Goal: Task Accomplishment & Management: Complete application form

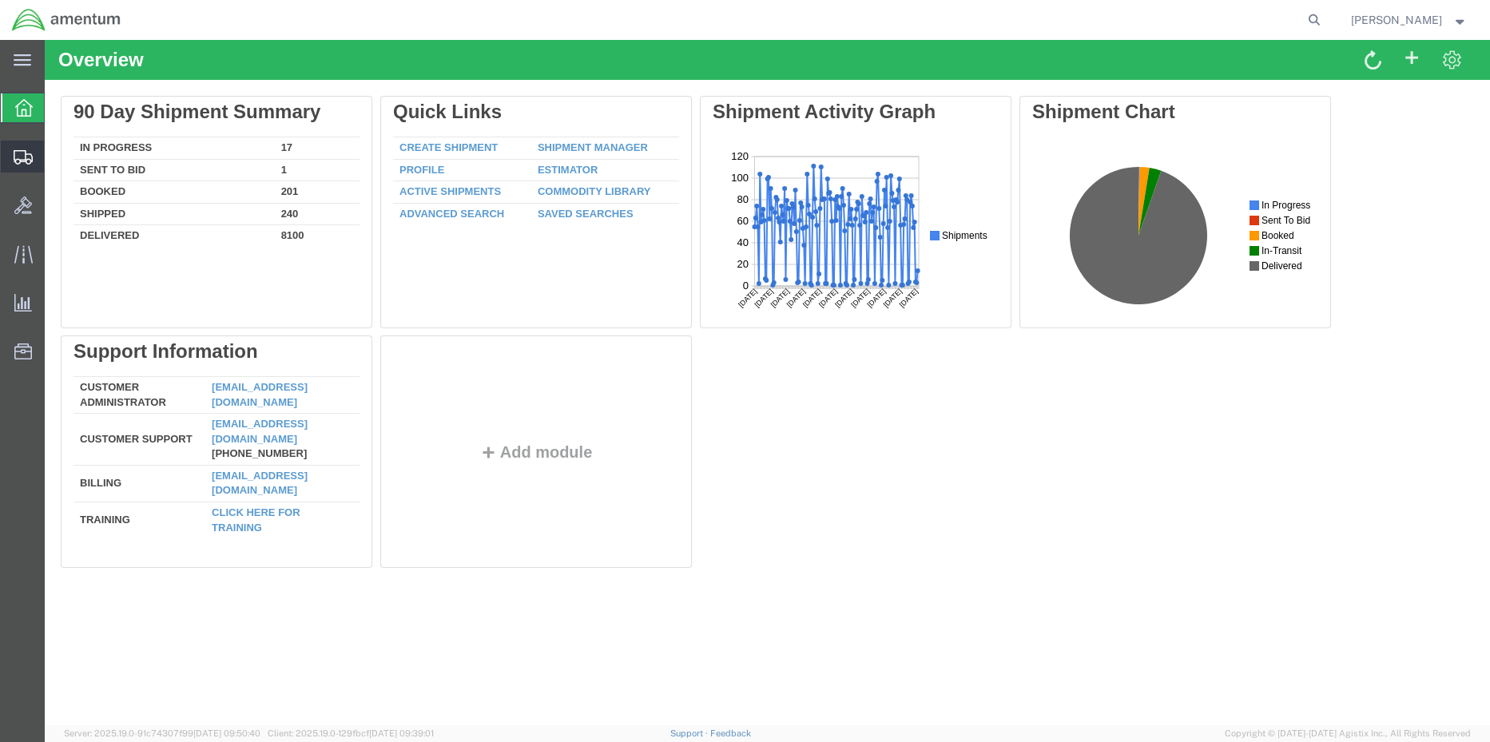
click at [22, 155] on icon at bounding box center [23, 157] width 19 height 14
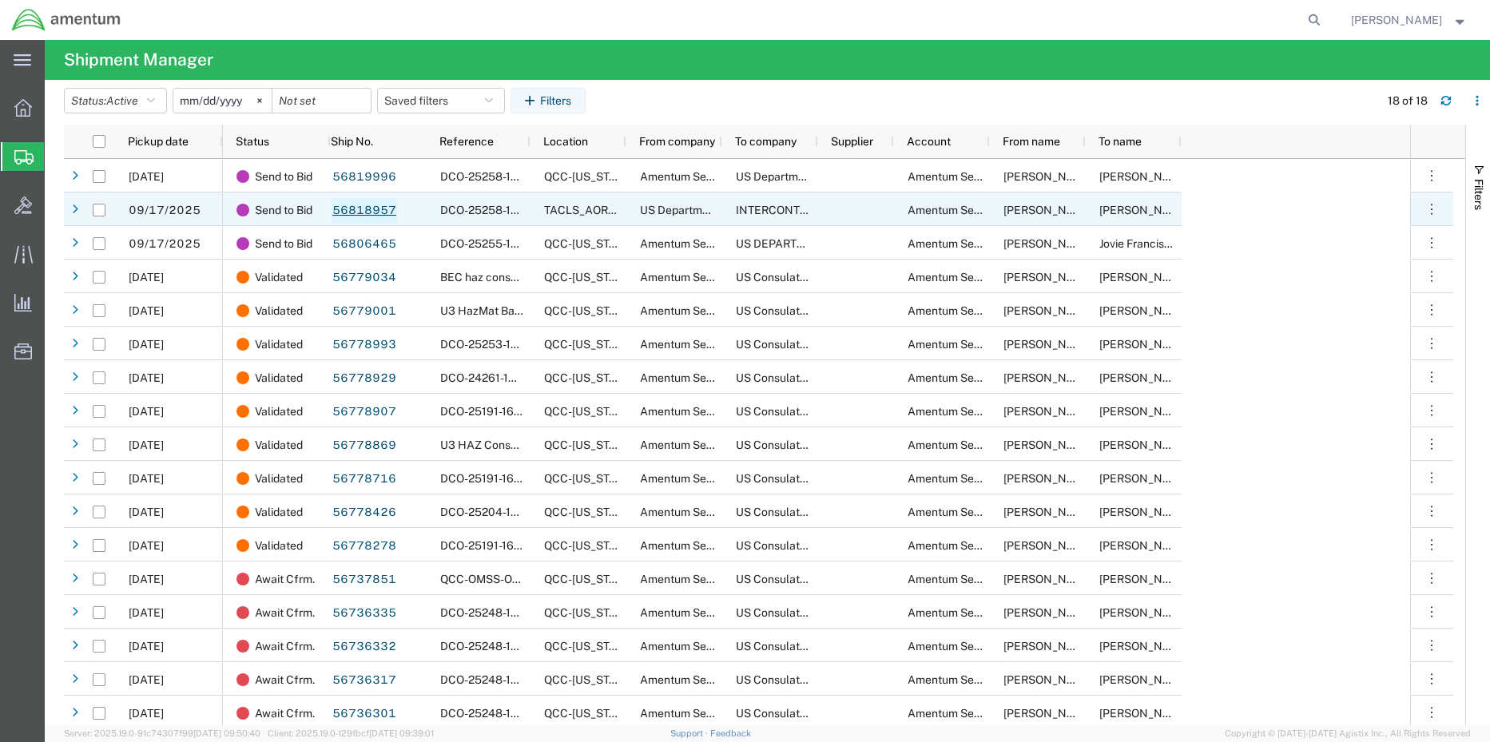
click at [359, 215] on link "56818957" at bounding box center [363, 211] width 65 height 26
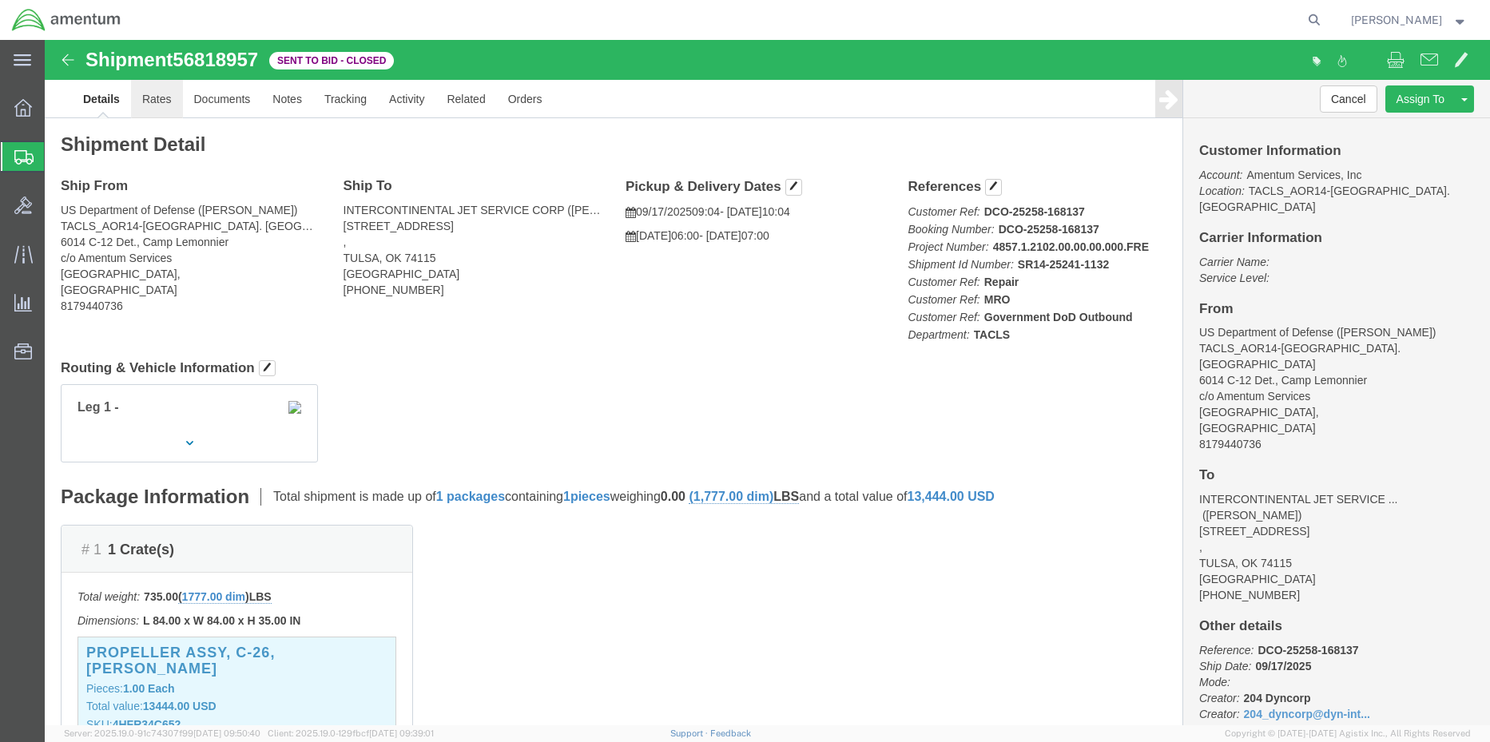
click link "Rates"
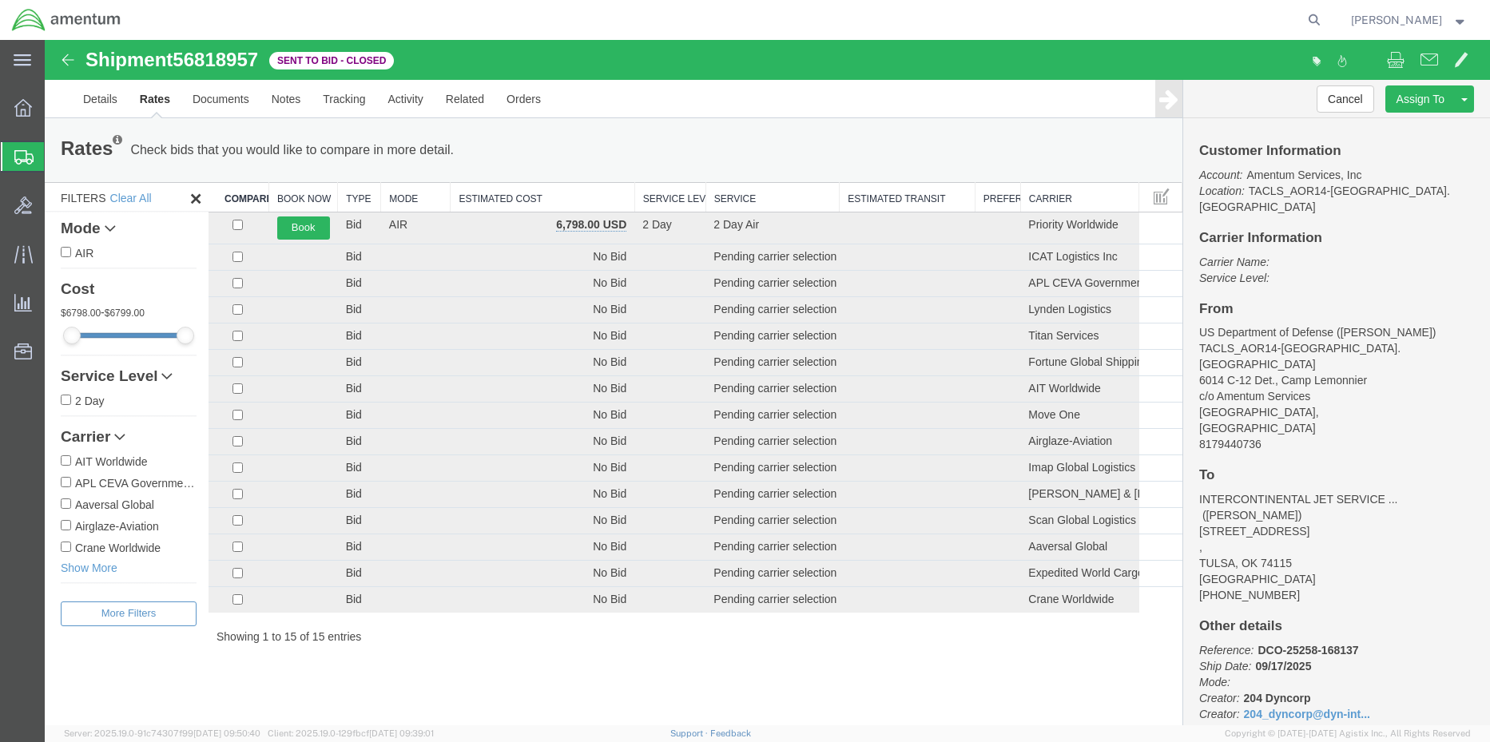
drag, startPoint x: 208, startPoint y: 170, endPoint x: 213, endPoint y: 177, distance: 8.6
click at [209, 182] on div "Rates Check bids that you would like to compare in more detail. Compare Filter …" at bounding box center [613, 389] width 1137 height 542
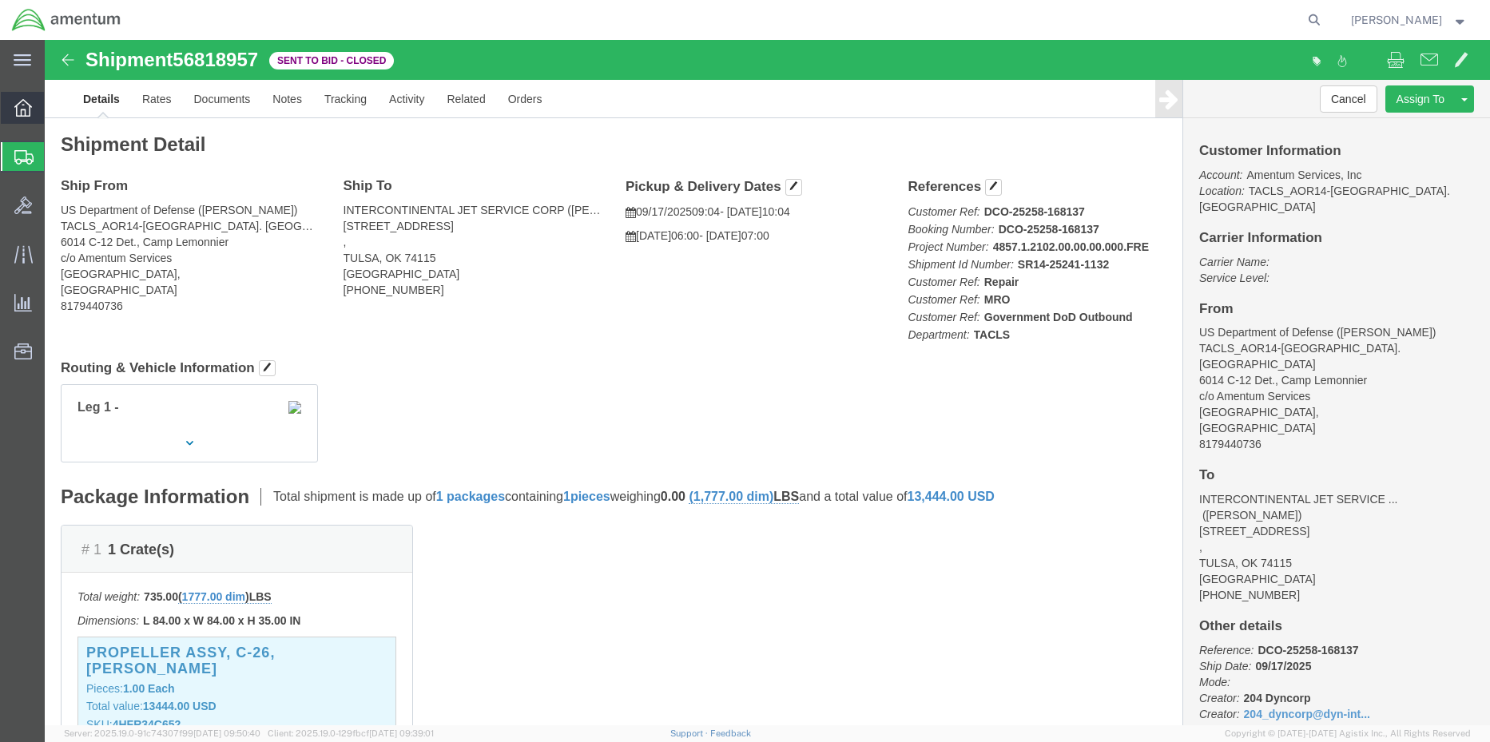
click at [21, 108] on icon at bounding box center [23, 108] width 18 height 18
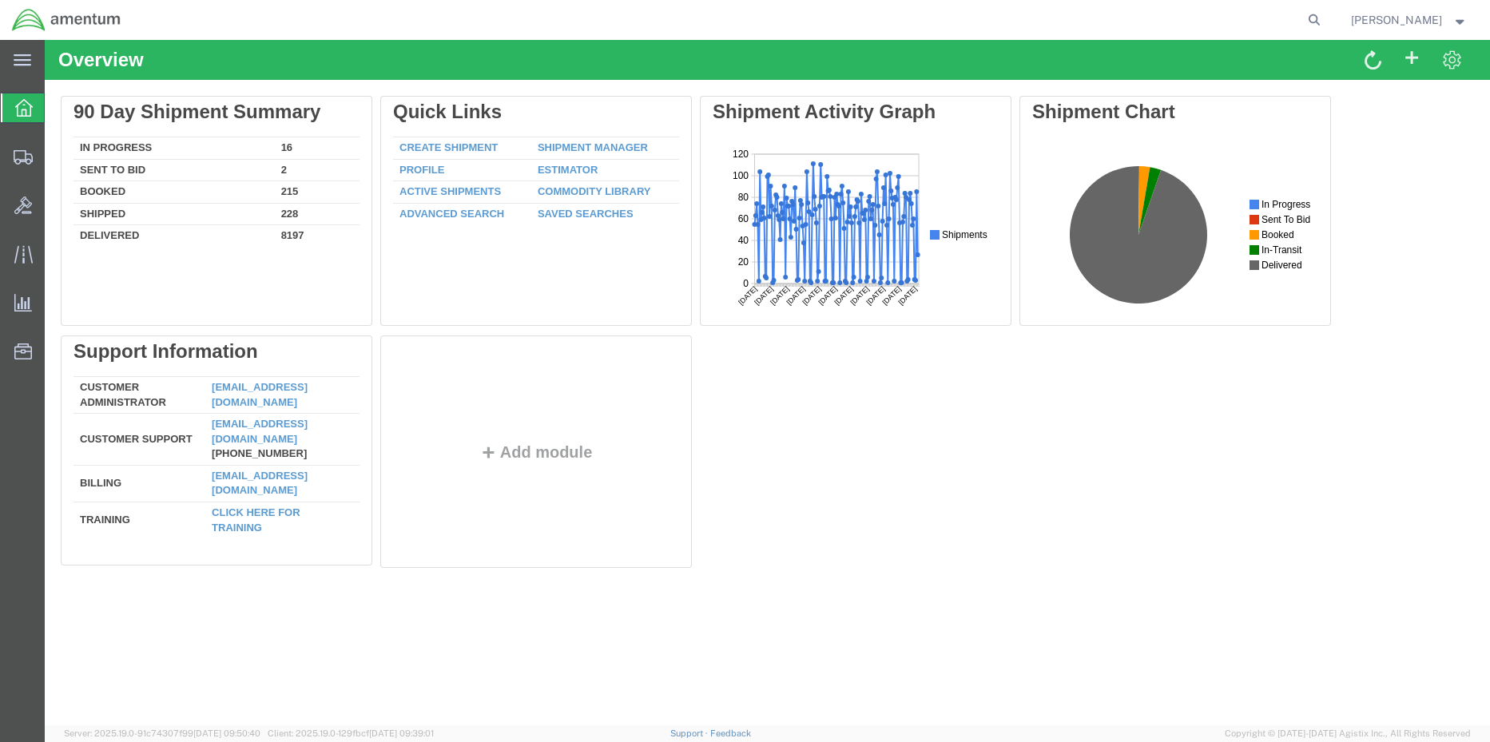
click at [22, 101] on icon at bounding box center [24, 108] width 18 height 18
click at [0, 0] on span "Shipment Manager" at bounding box center [0, 0] width 0 height 0
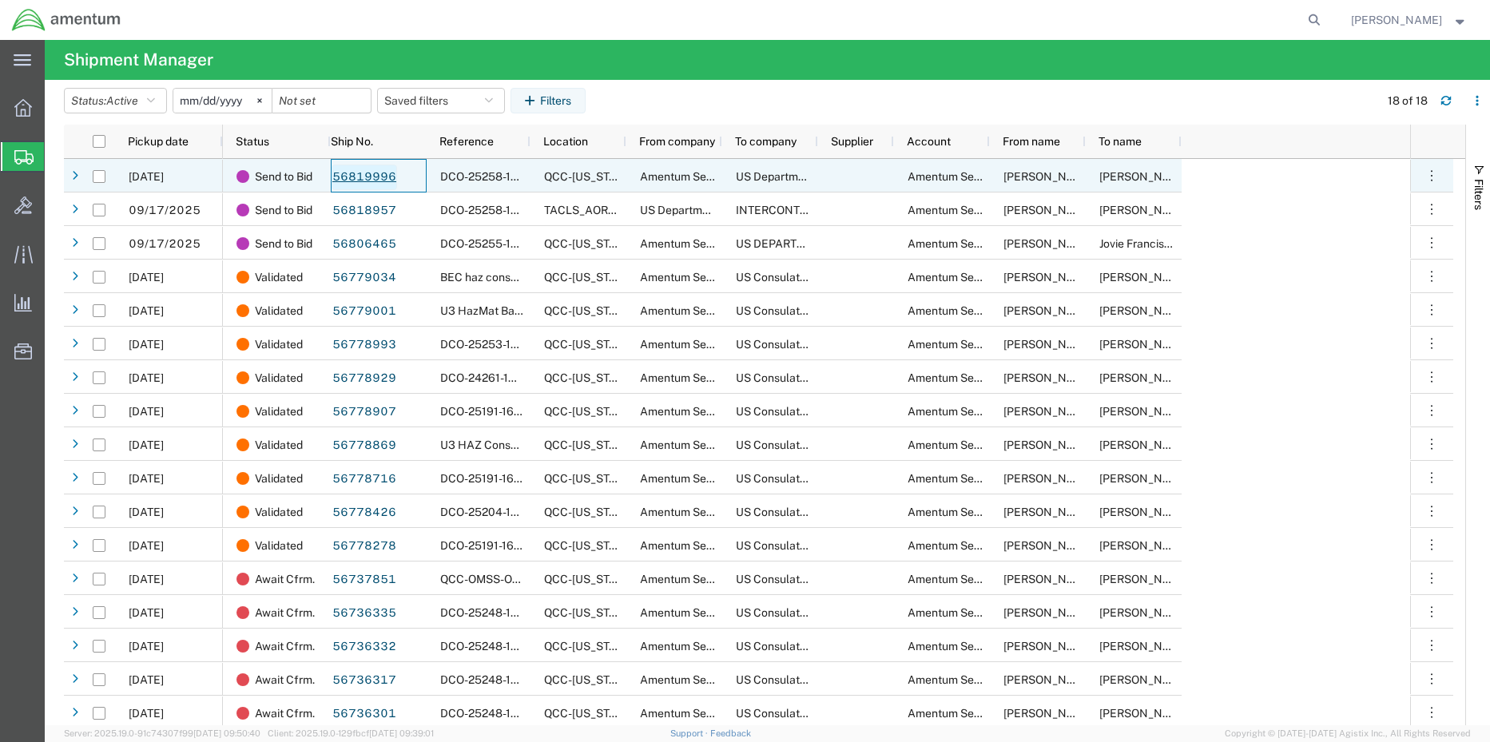
click at [375, 177] on link "56819996" at bounding box center [363, 178] width 65 height 26
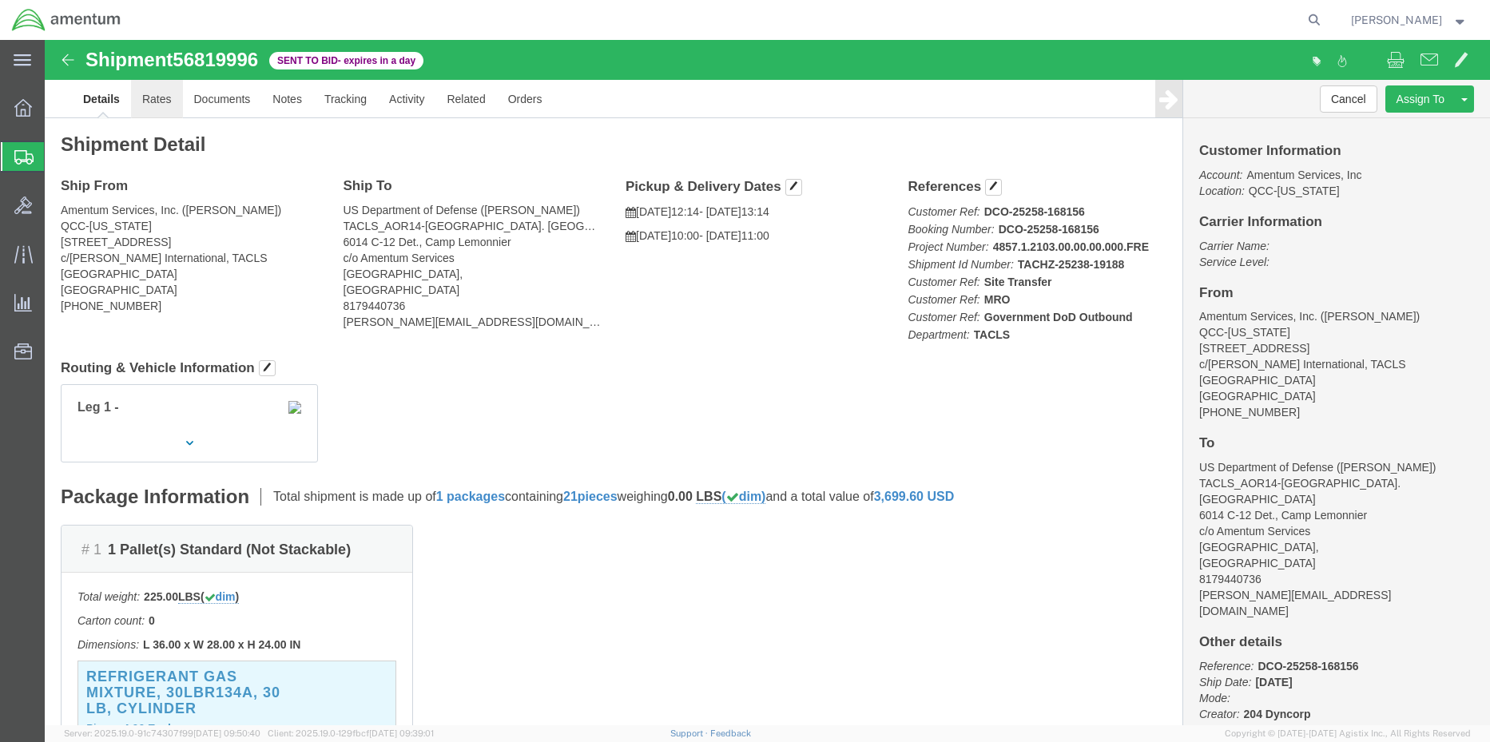
click link "Rates"
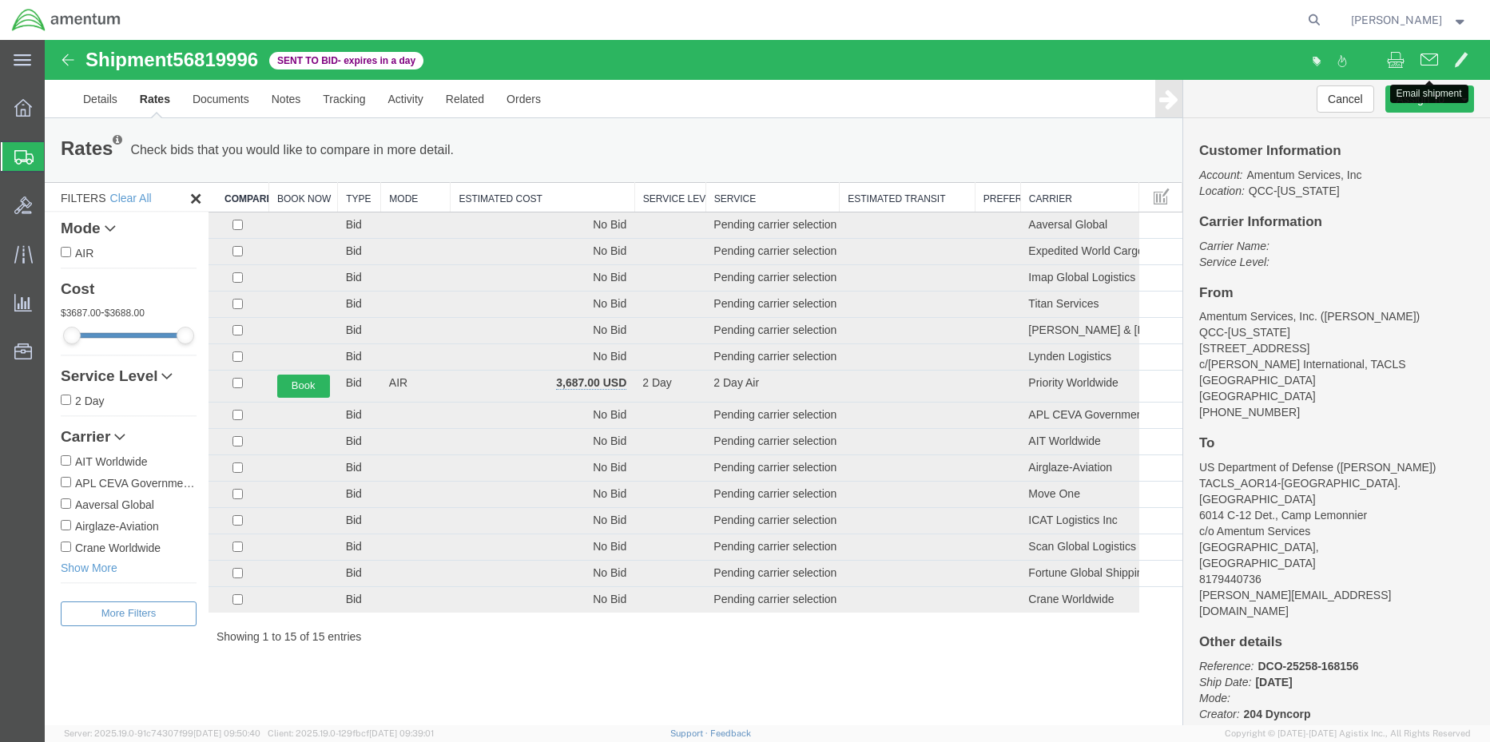
click at [1424, 62] on span at bounding box center [1429, 59] width 18 height 19
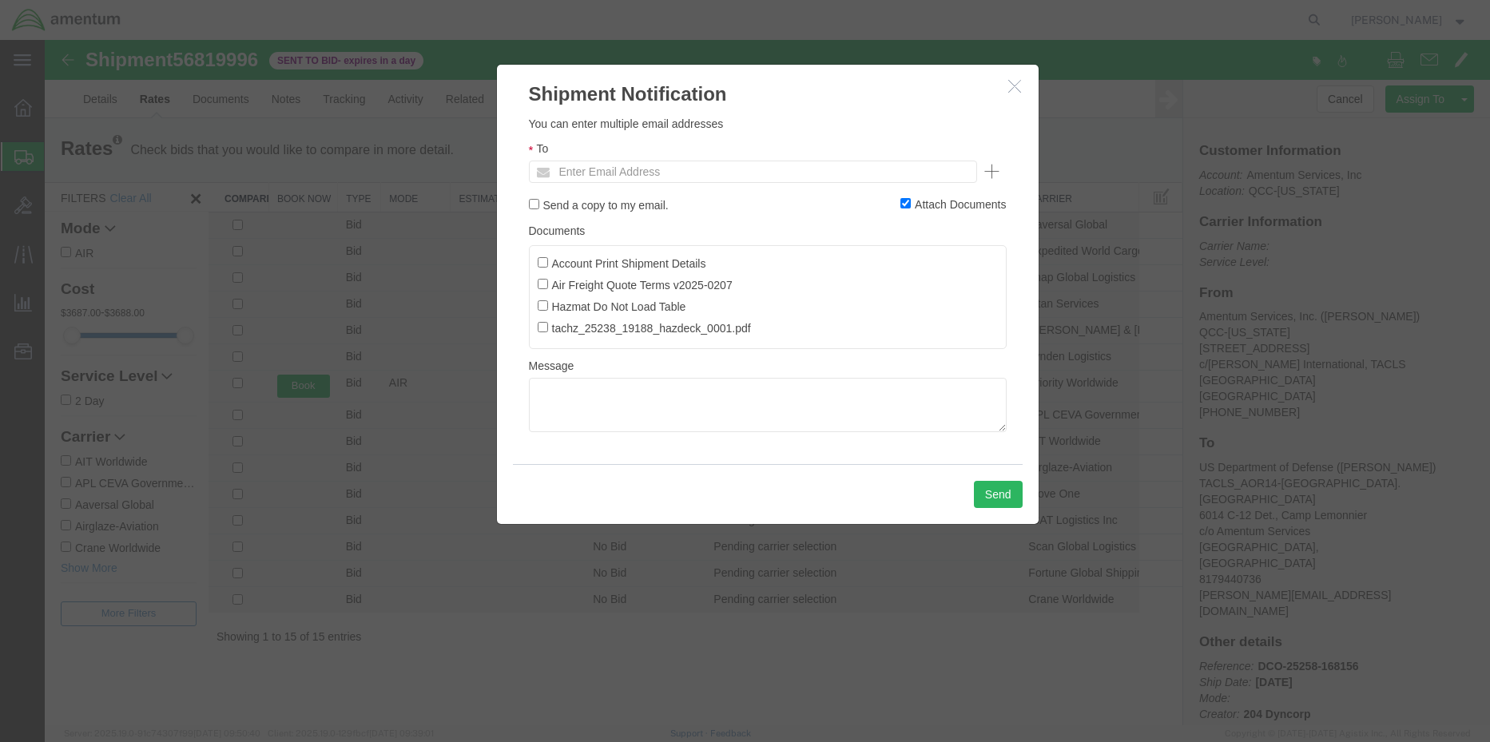
click at [1019, 84] on icon "button" at bounding box center [1014, 86] width 13 height 14
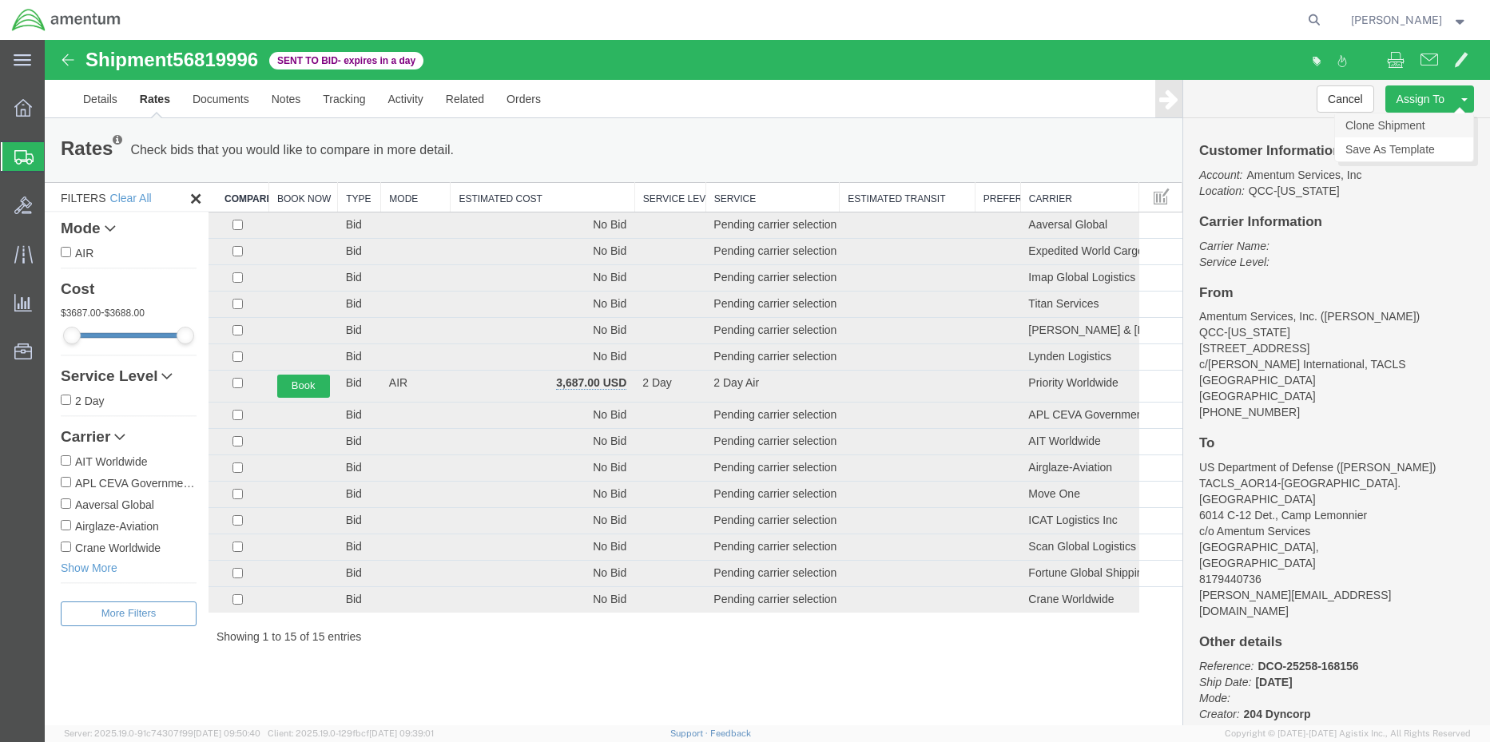
click at [1415, 133] on link "Clone Shipment" at bounding box center [1404, 125] width 138 height 24
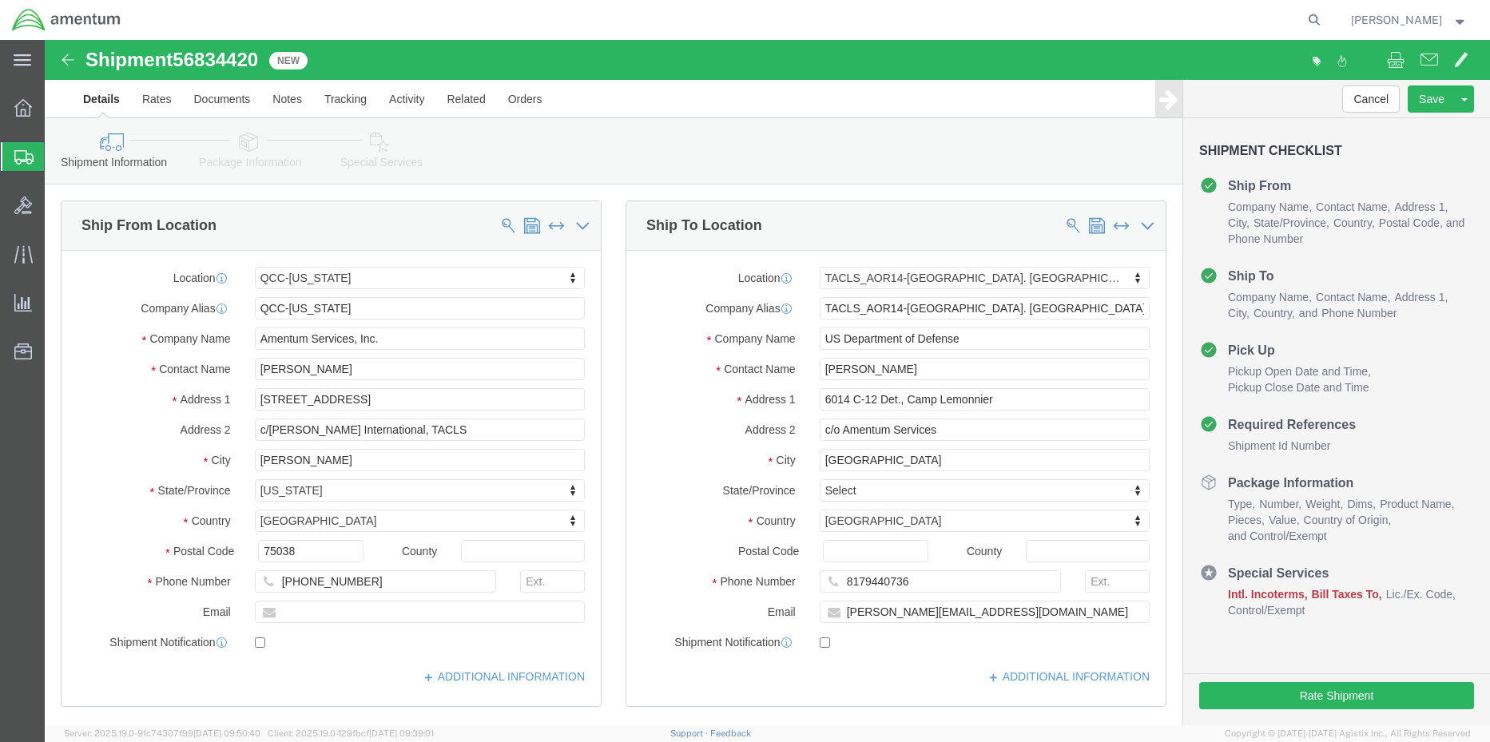
select select "42668"
select select "42739"
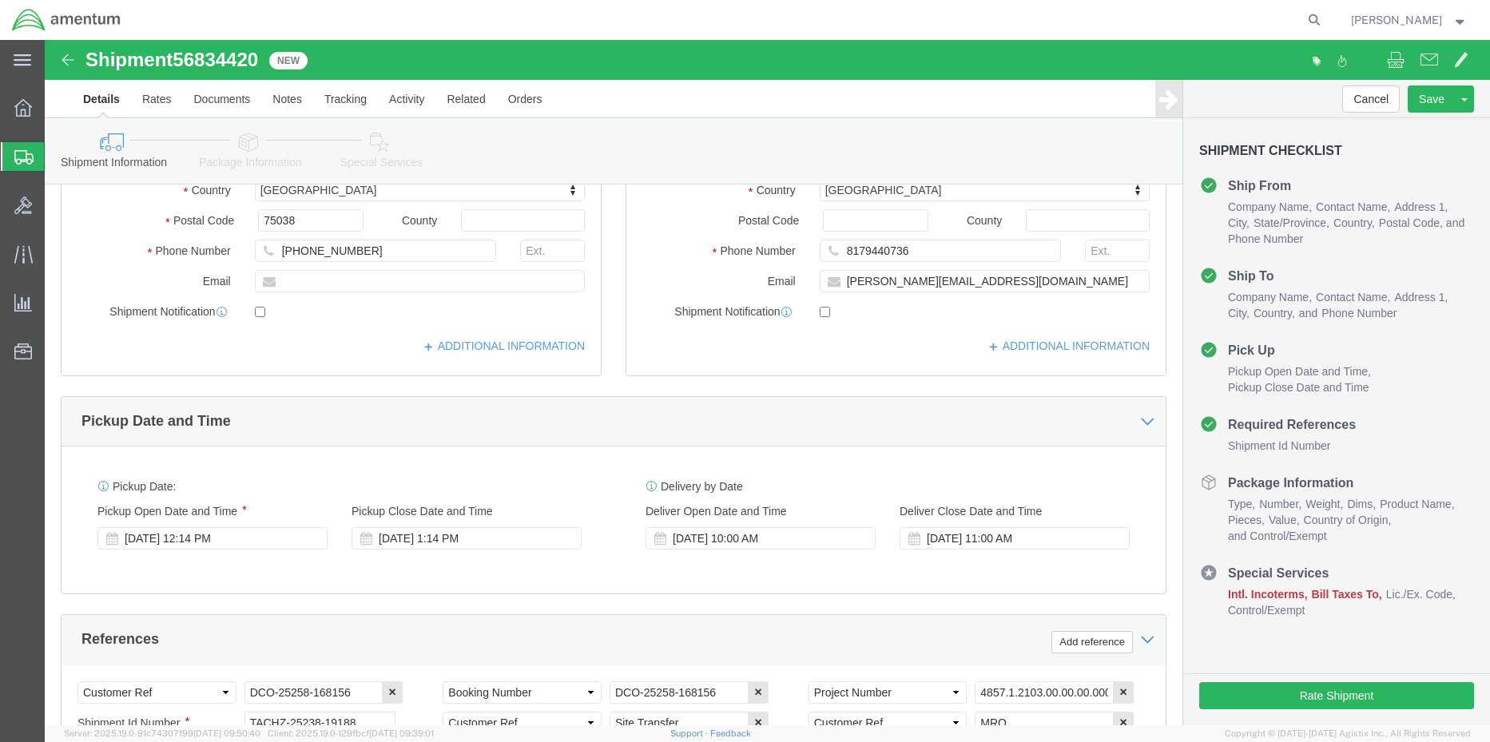
scroll to position [108, 0]
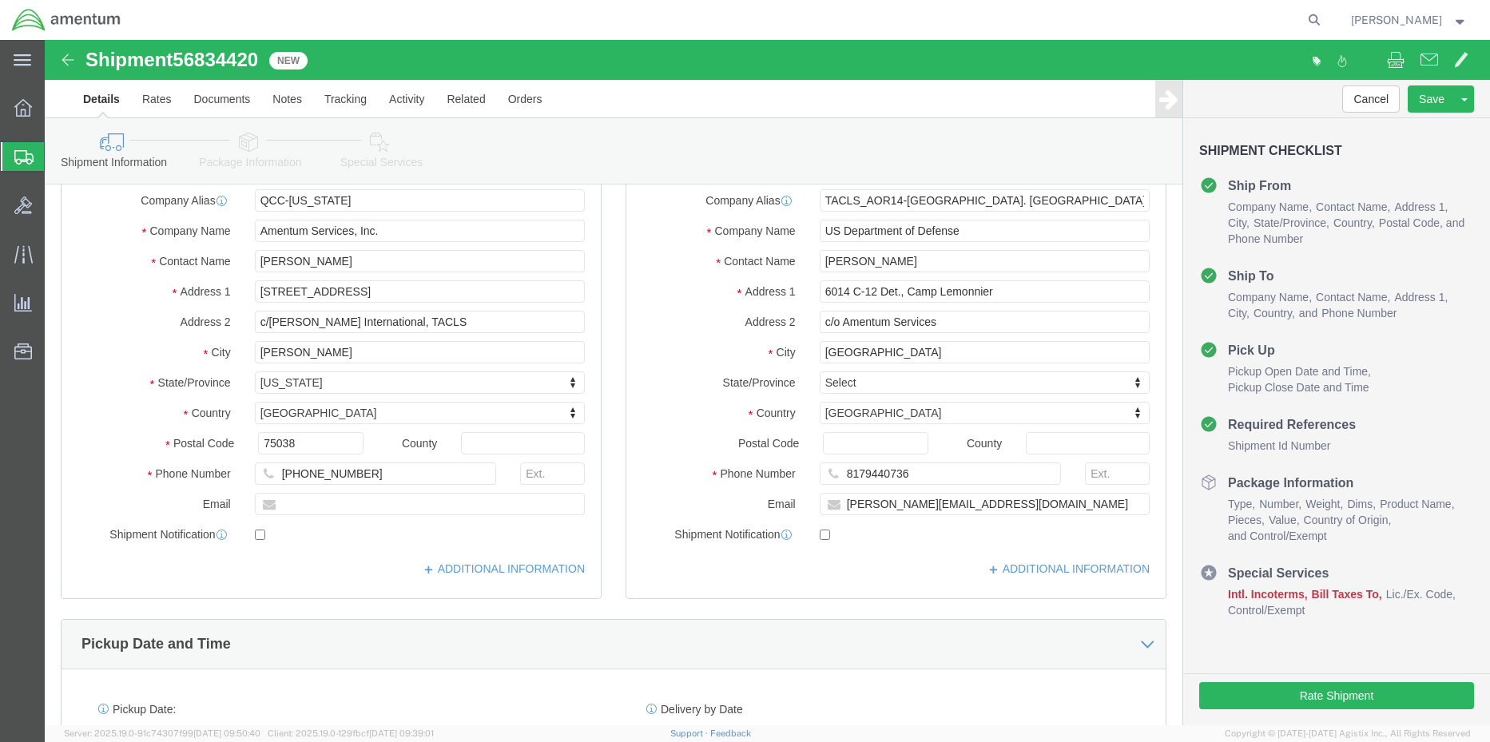
drag, startPoint x: 313, startPoint y: 115, endPoint x: 337, endPoint y: 139, distance: 33.9
click link "Special Services"
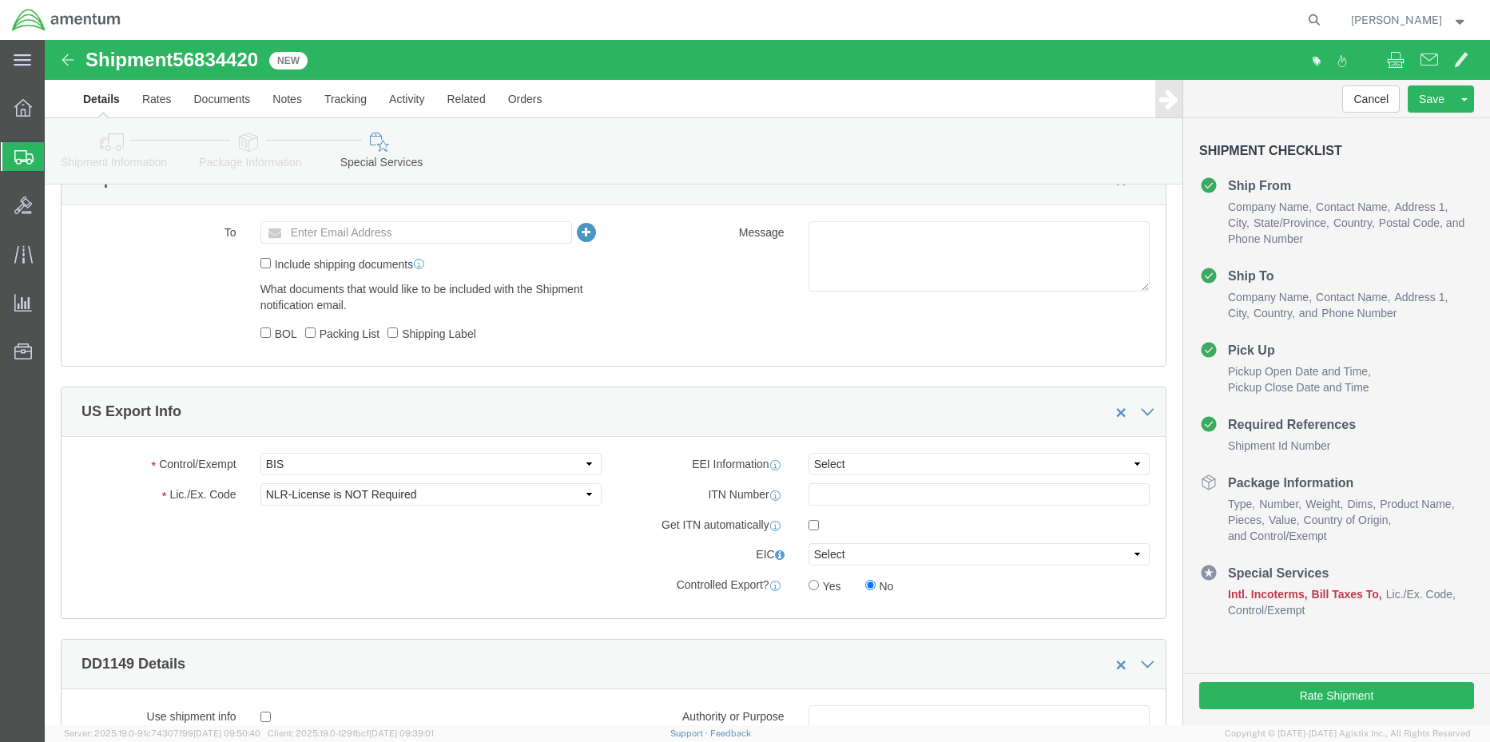
scroll to position [1226, 0]
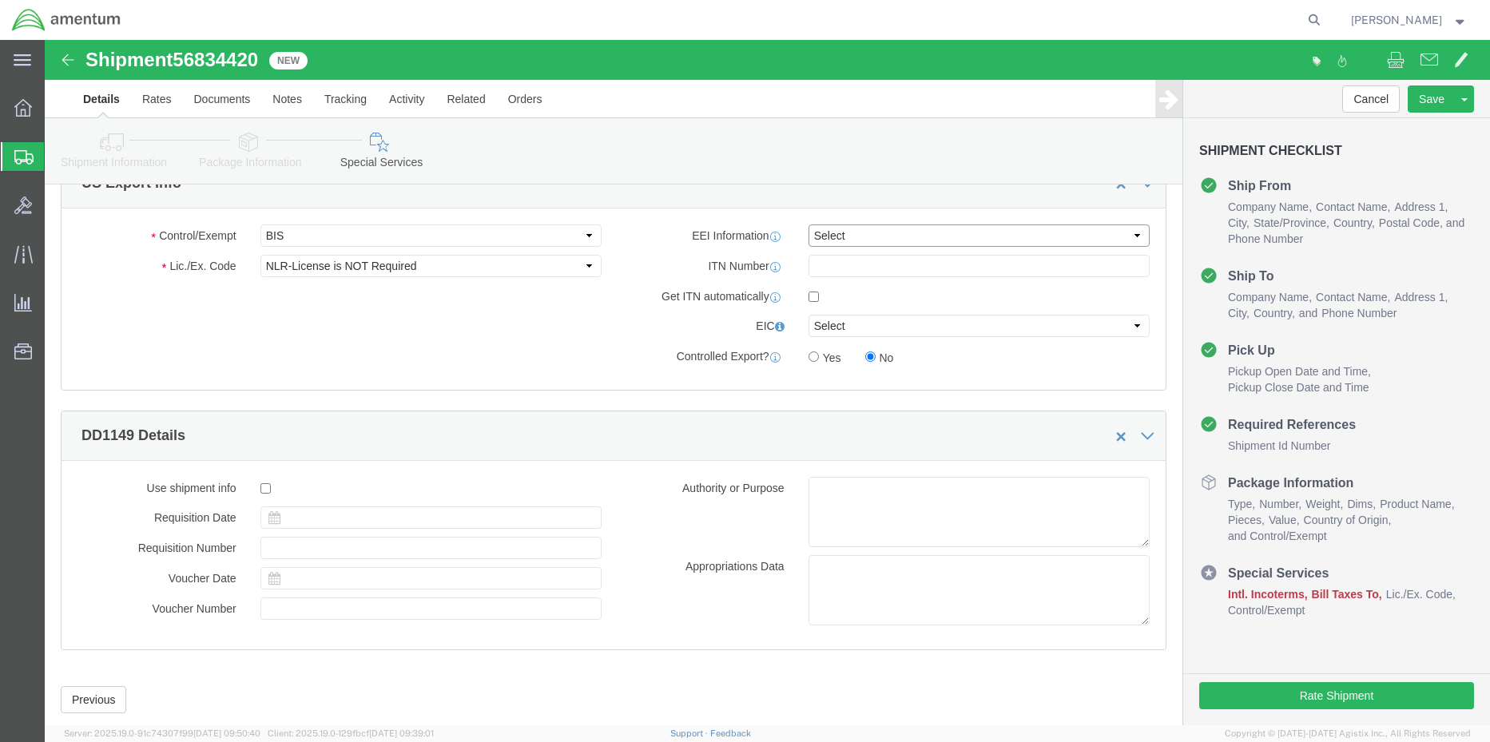
click select "Select AES-Direct EEI Carrier File EEI EEI Exempt"
click label "ITN Number"
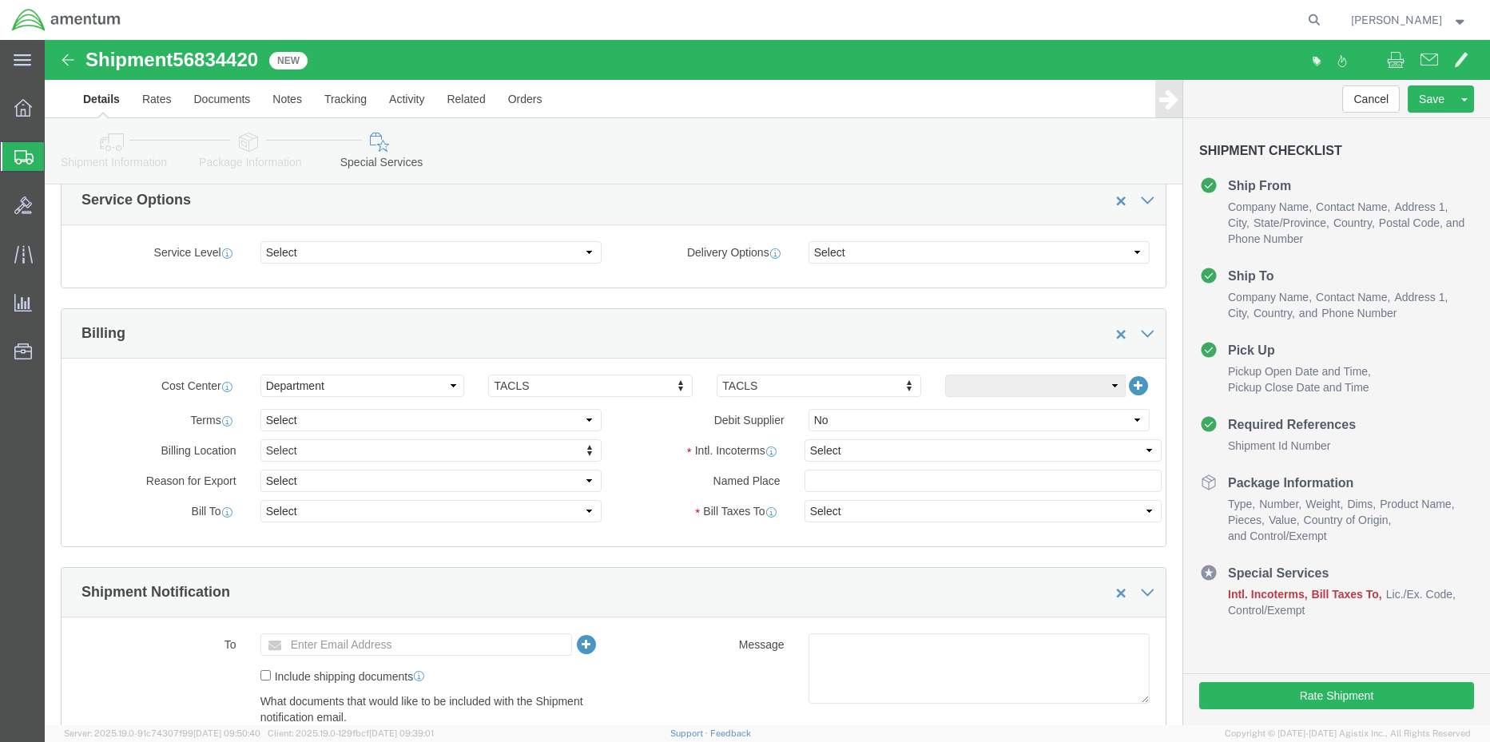
scroll to position [587, 0]
click select "Select Carriage Insurance Paid Carriage Paid To Cost and Freight Cost Insurance…"
select select "DDP"
click select "Select Carriage Insurance Paid Carriage Paid To Cost and Freight Cost Insurance…"
select select "SHIP"
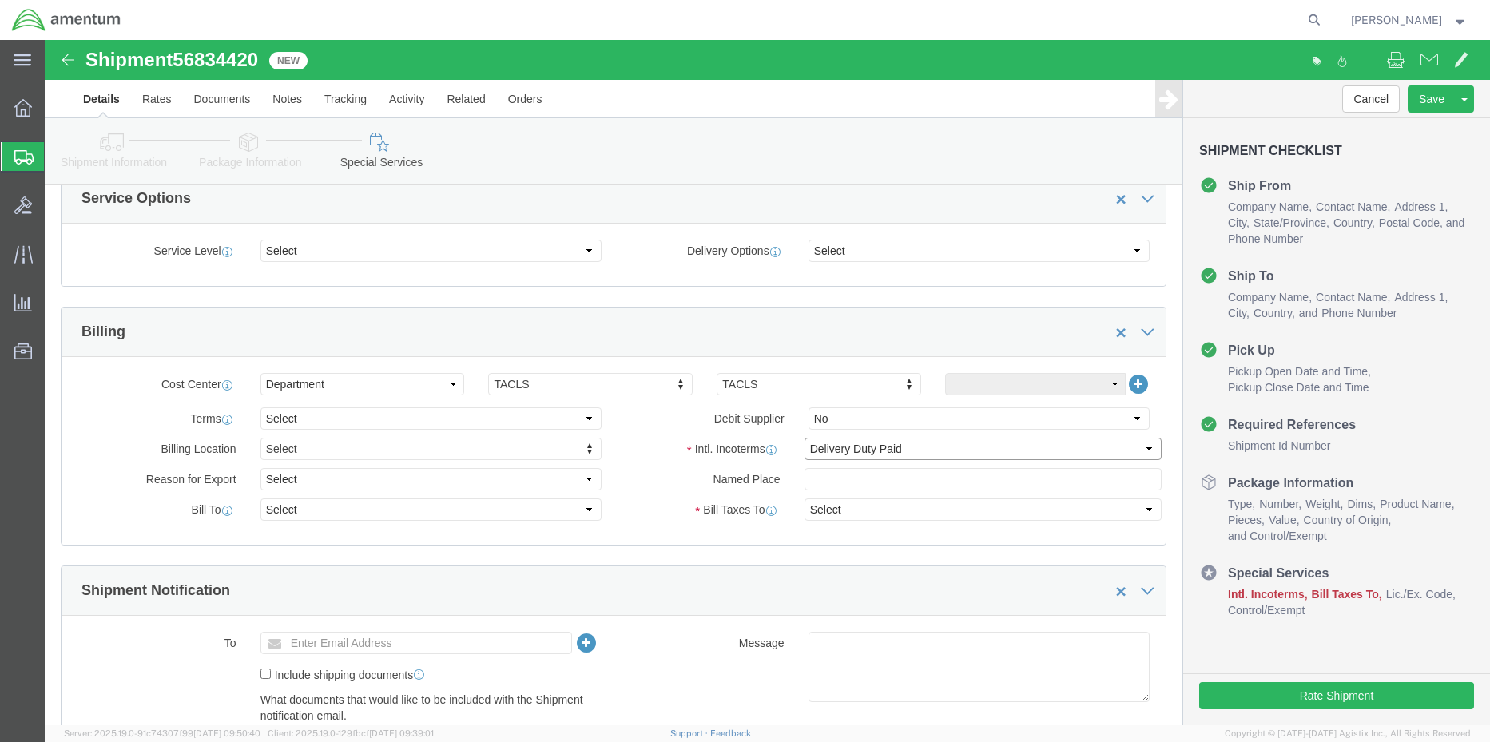
select select "SHIP"
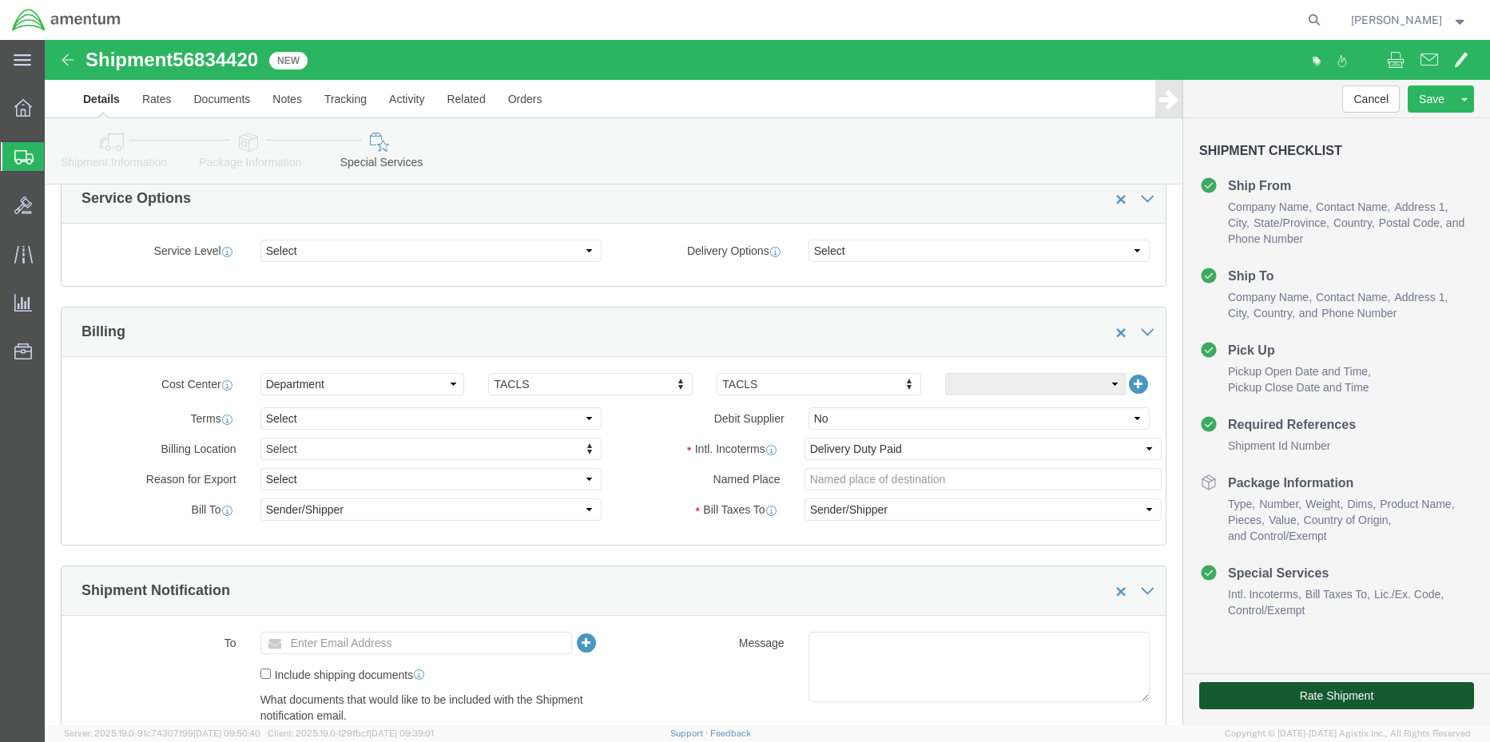
click button "Rate Shipment"
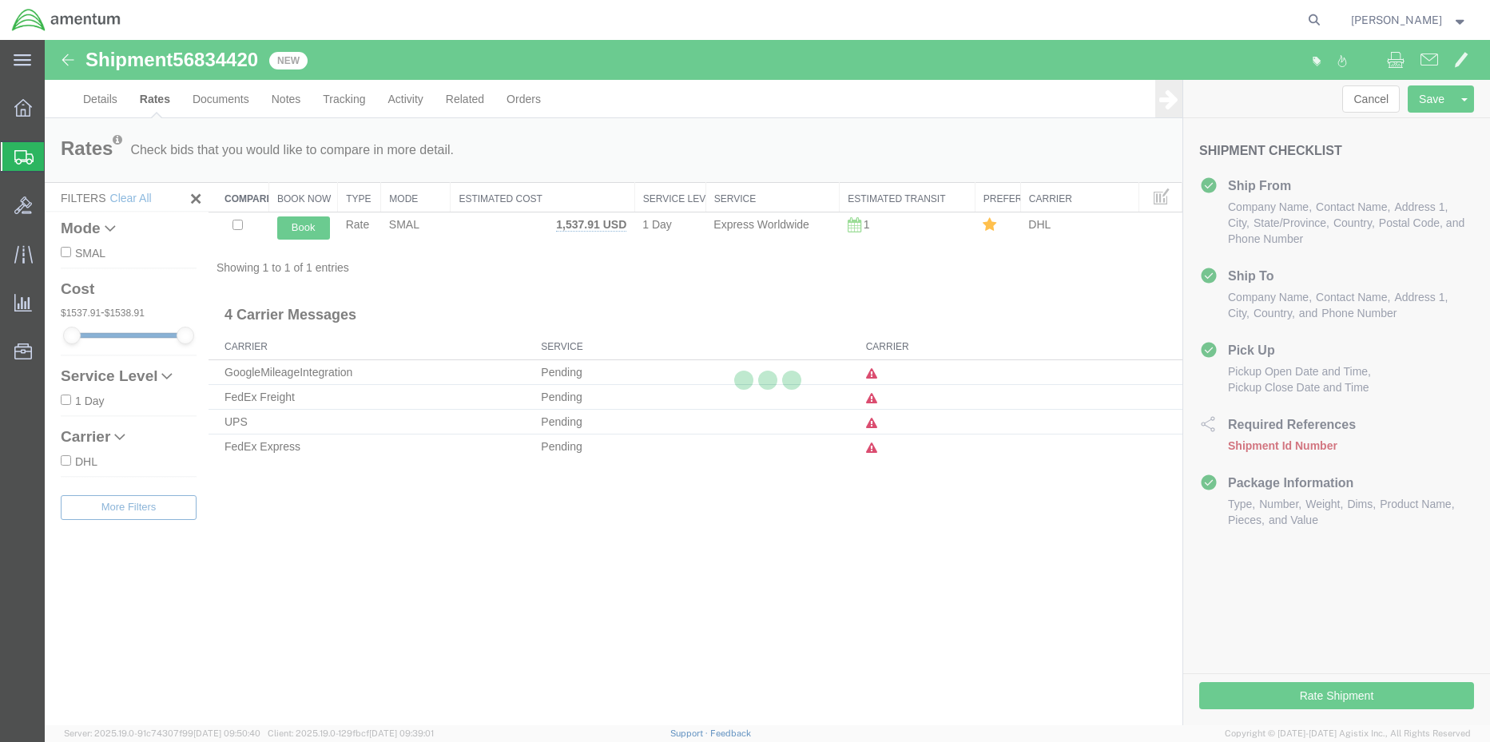
scroll to position [0, 0]
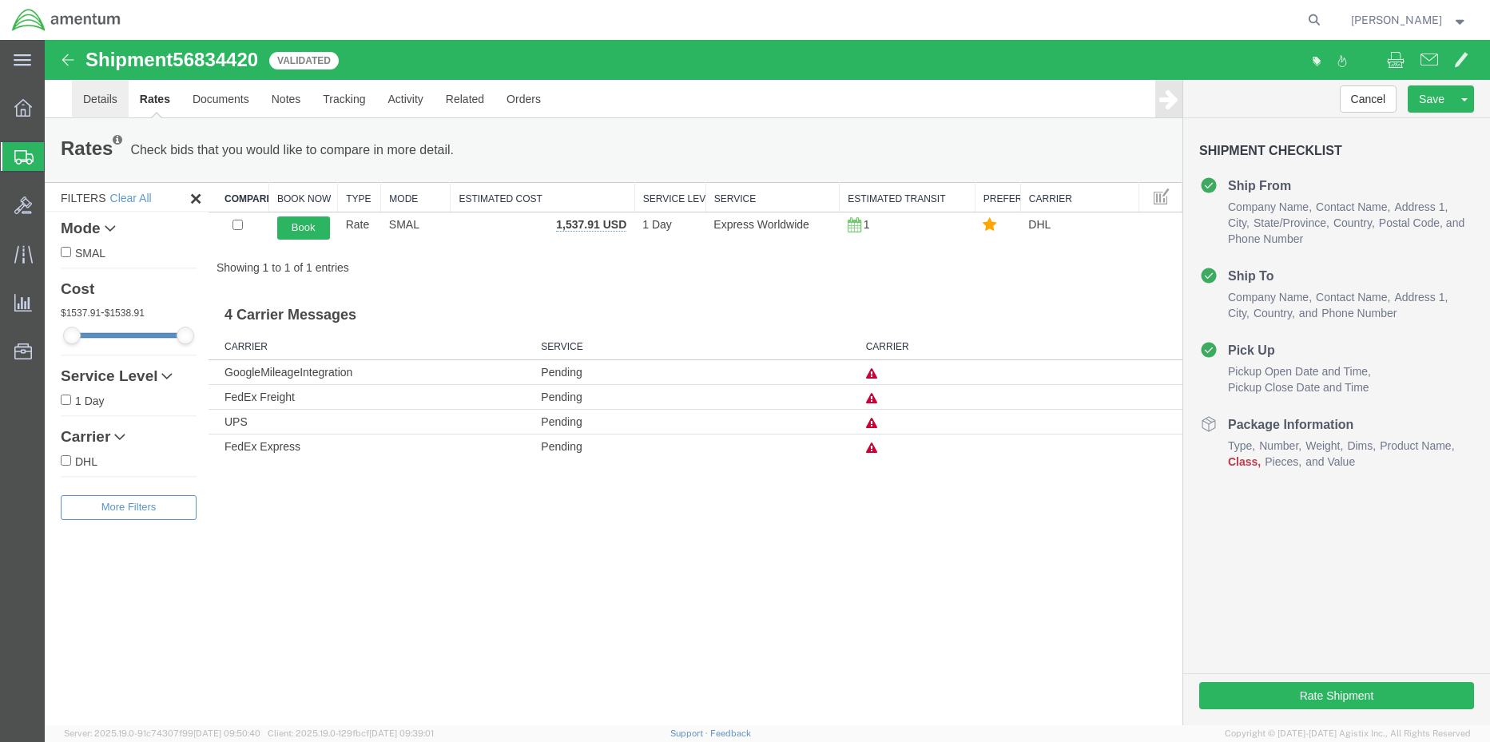
click at [93, 101] on link "Details" at bounding box center [100, 99] width 57 height 38
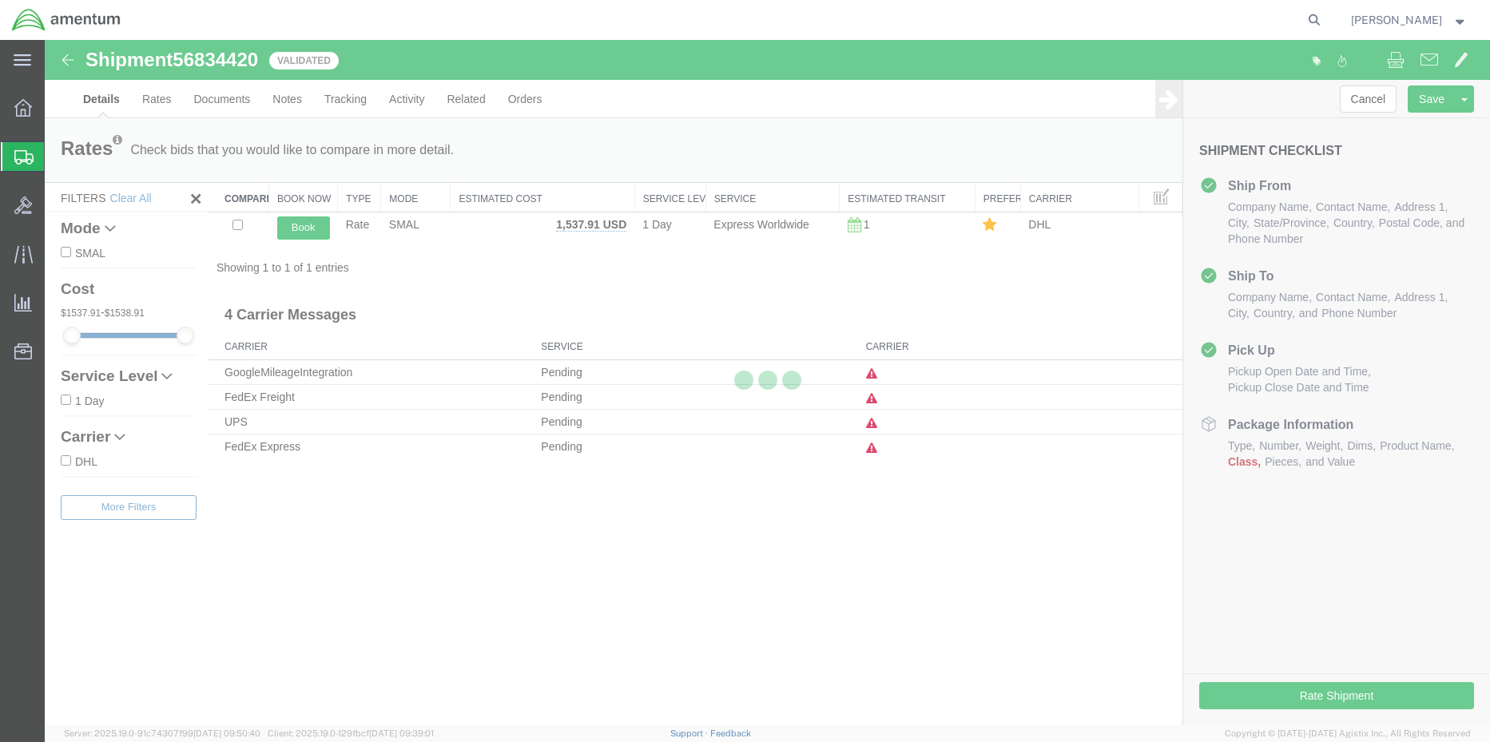
select select "42668"
select select "42739"
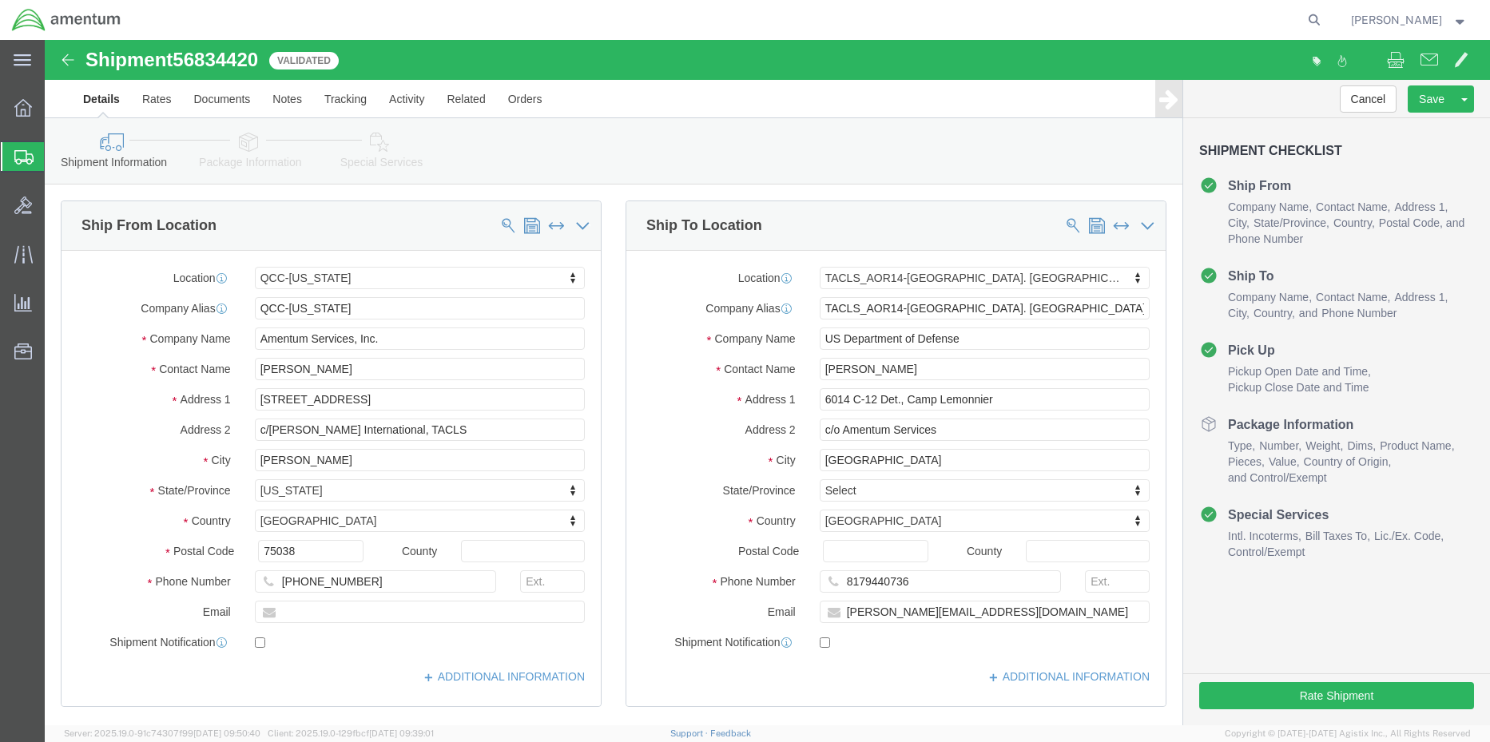
click icon
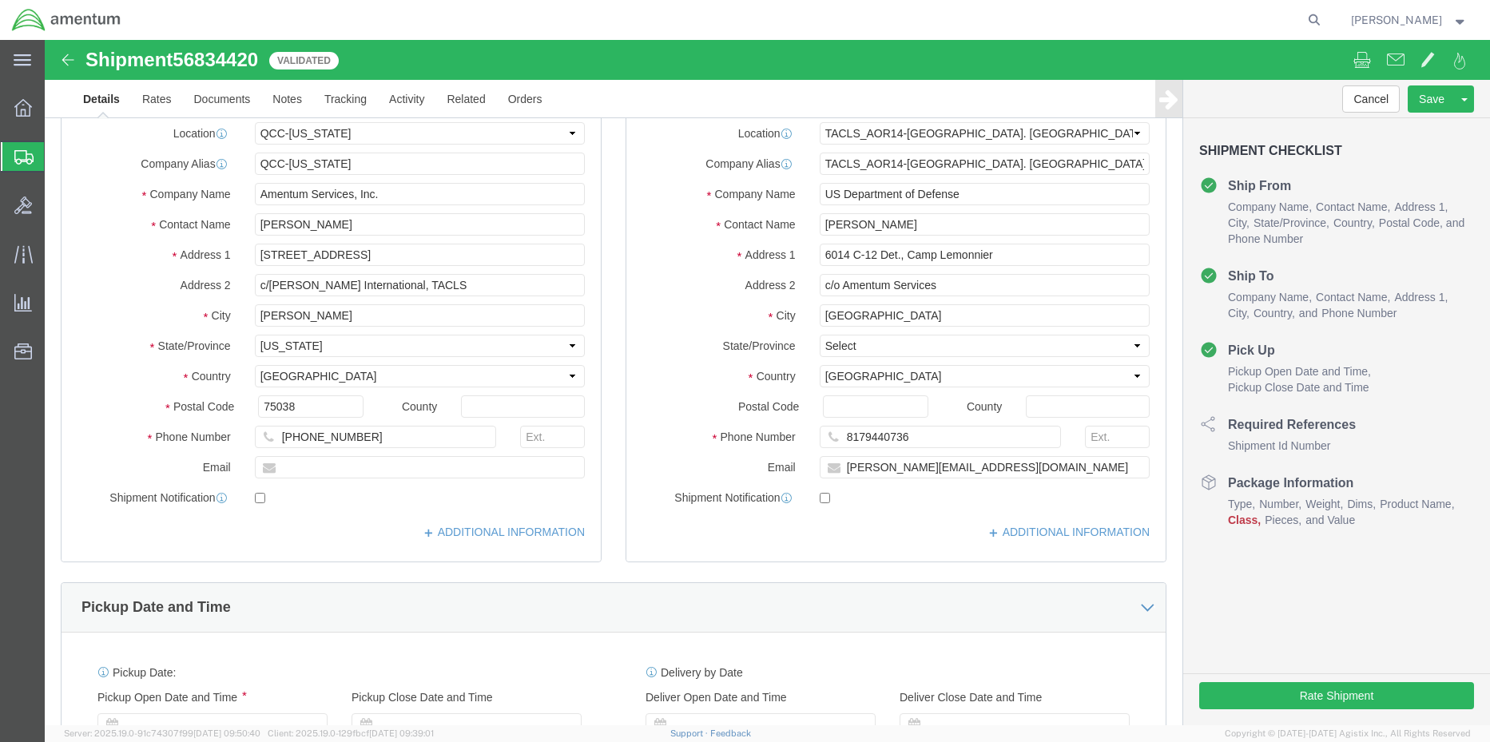
select select "42668"
select select "42739"
select select "42668"
select select "42739"
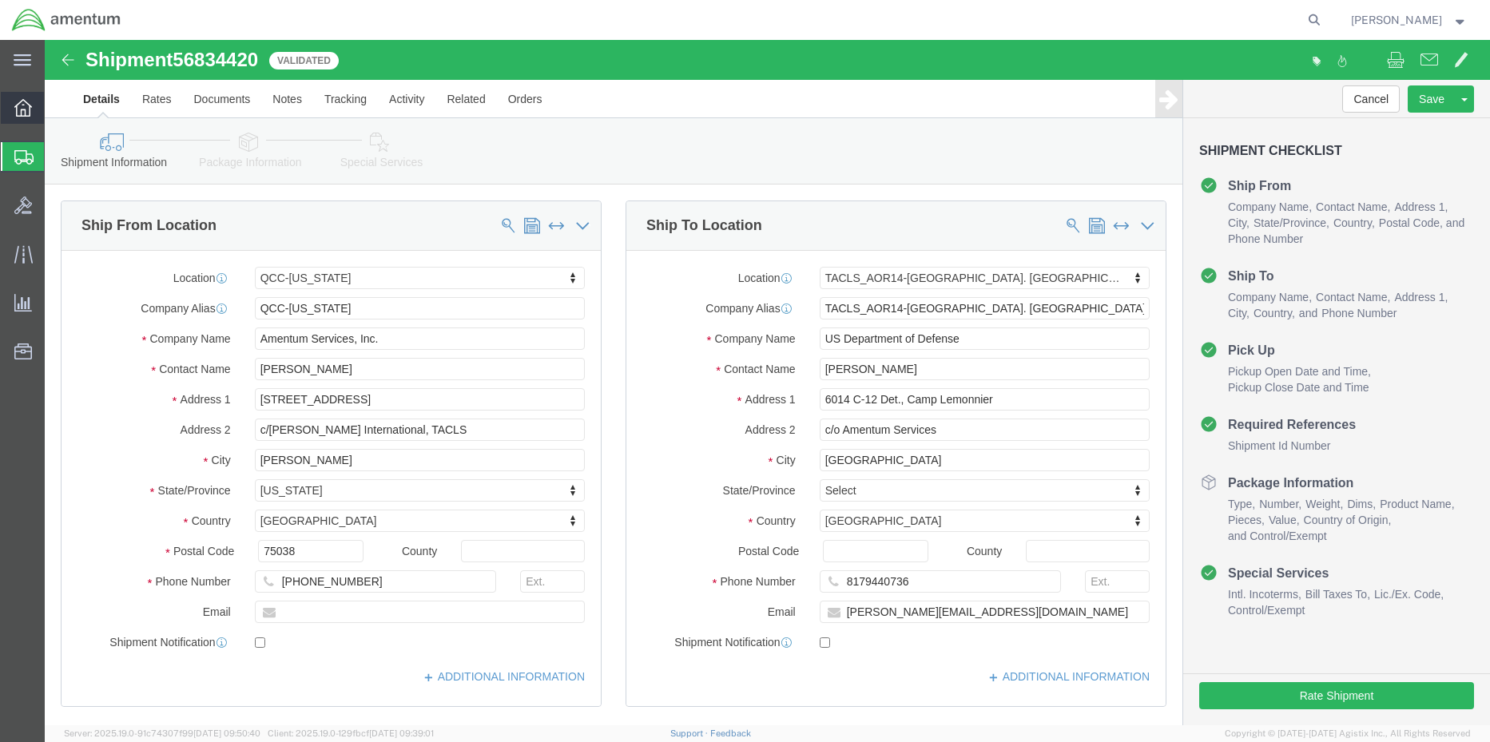
click at [21, 118] on div at bounding box center [23, 108] width 45 height 32
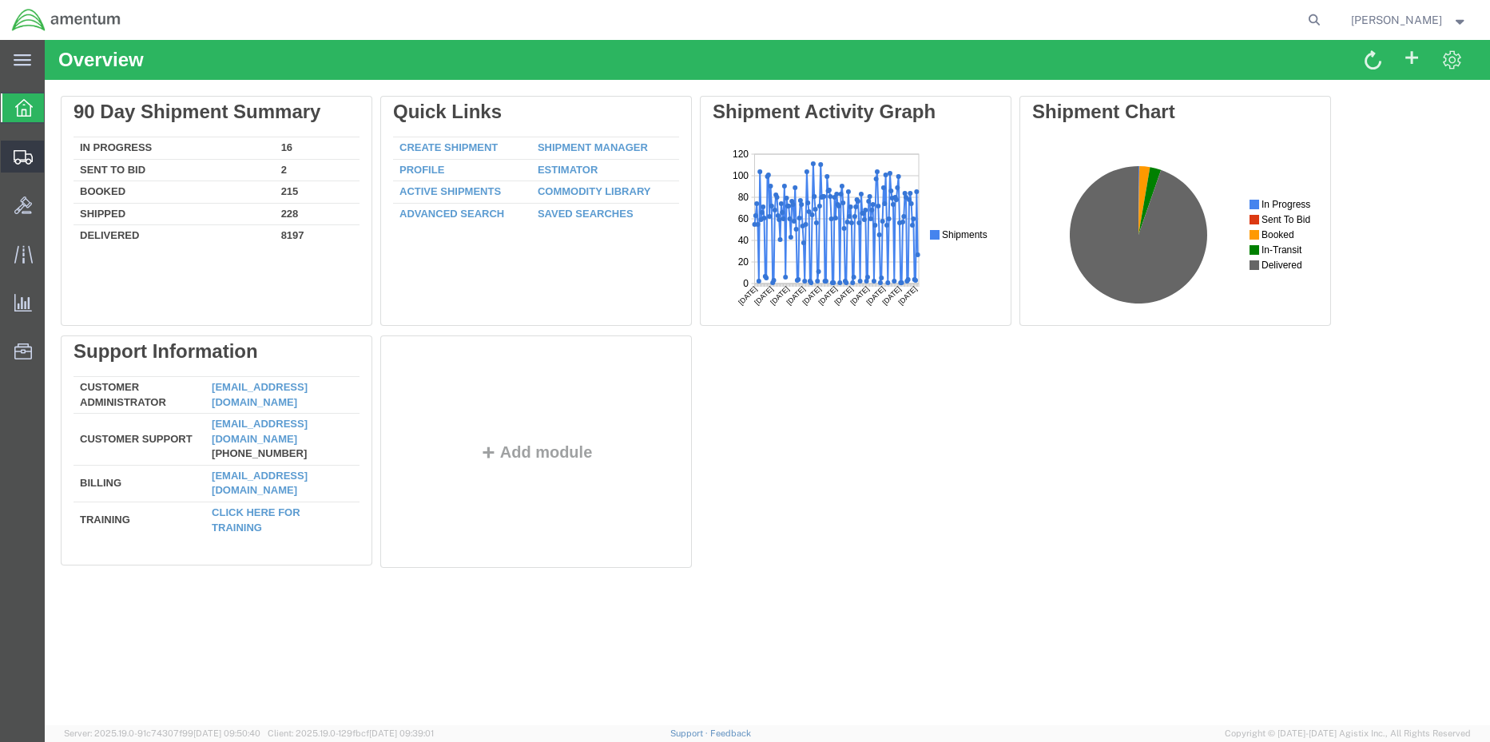
click at [0, 0] on span "Shipment Manager" at bounding box center [0, 0] width 0 height 0
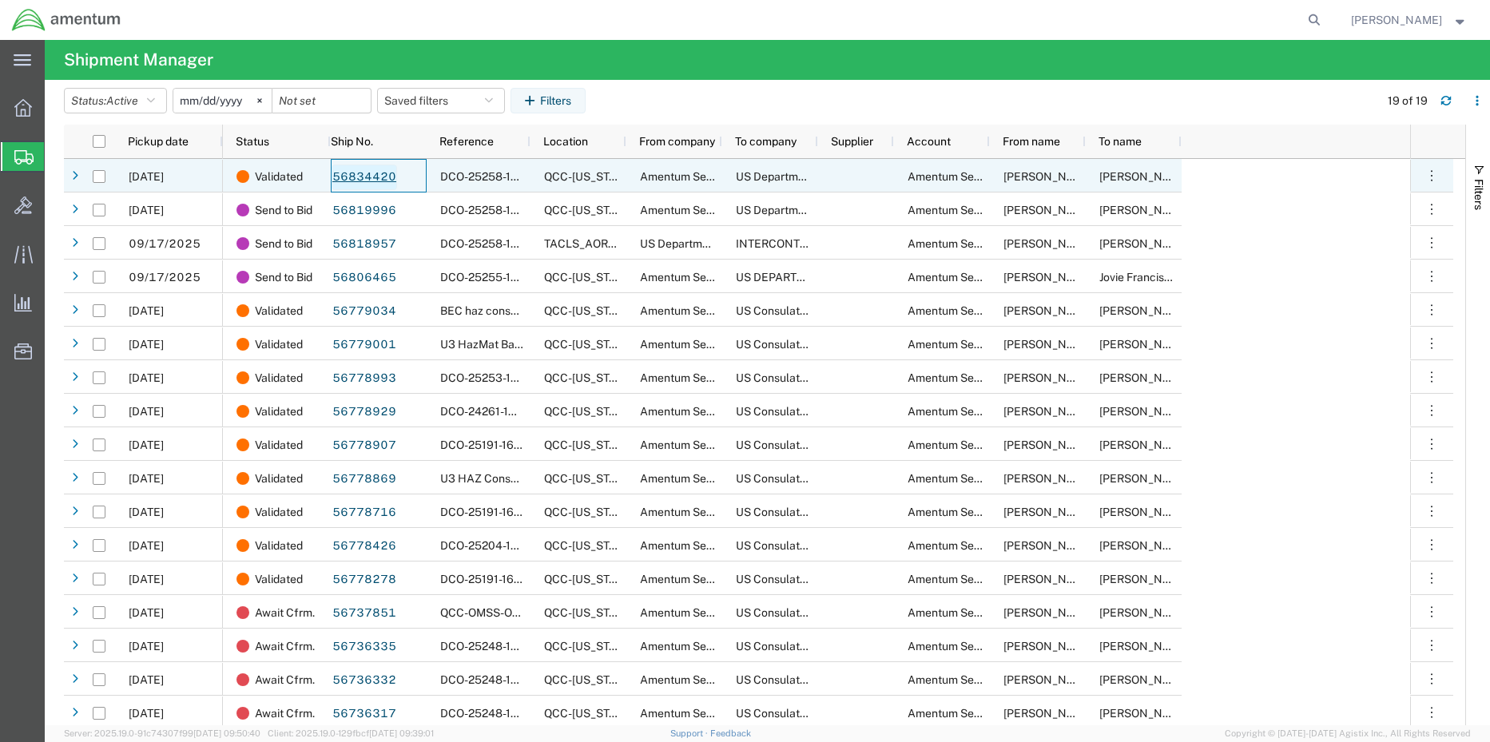
click at [367, 173] on link "56834420" at bounding box center [363, 178] width 65 height 26
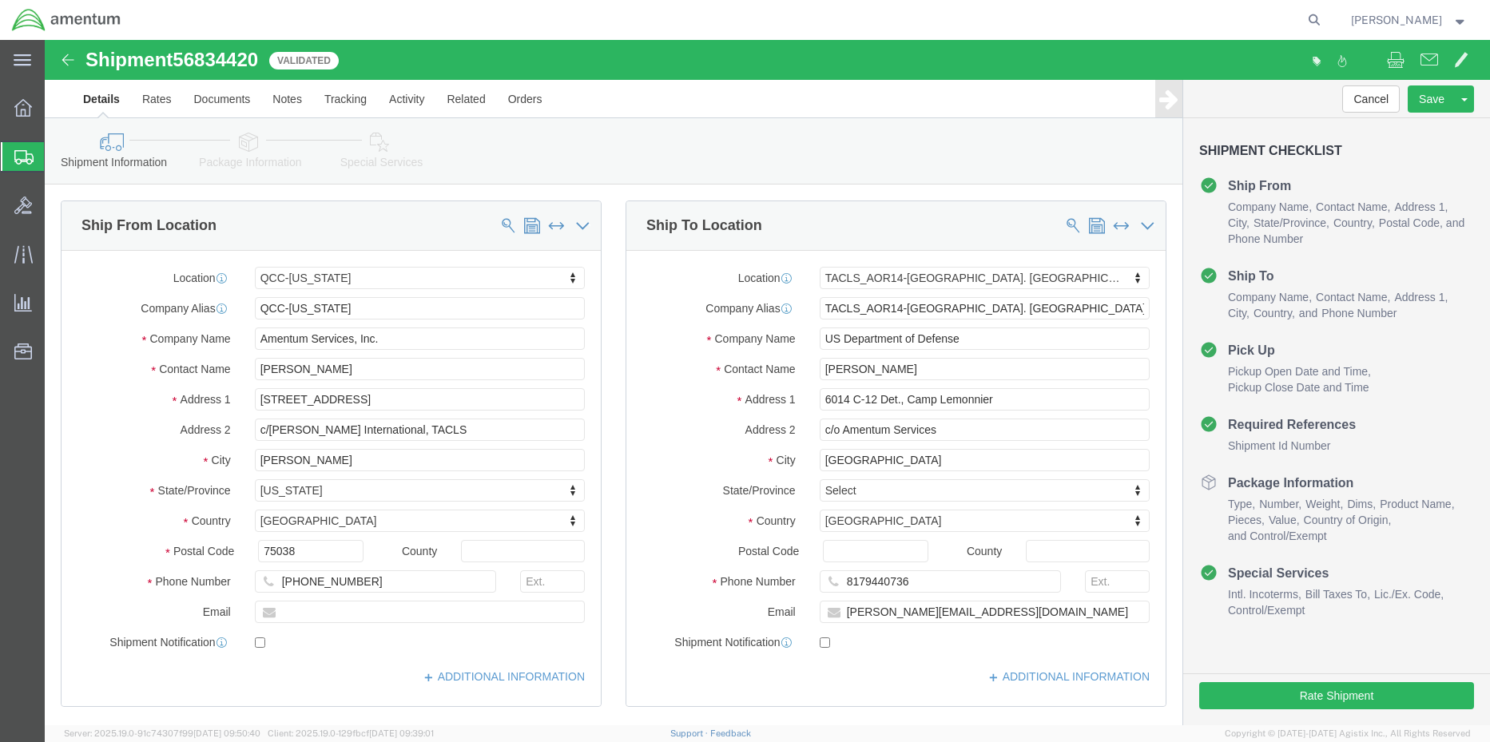
select select "42668"
select select "42739"
click button "Cancel"
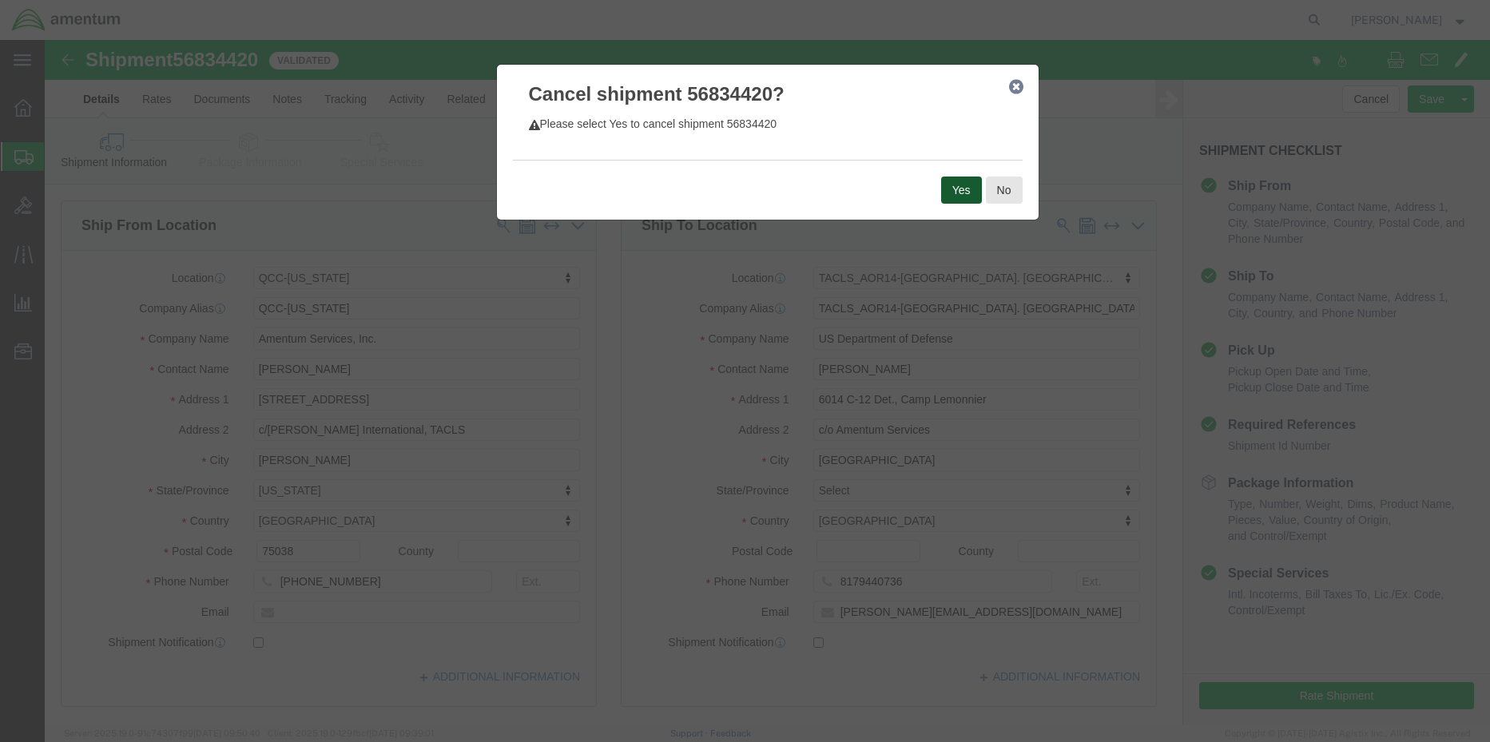
click button "Yes"
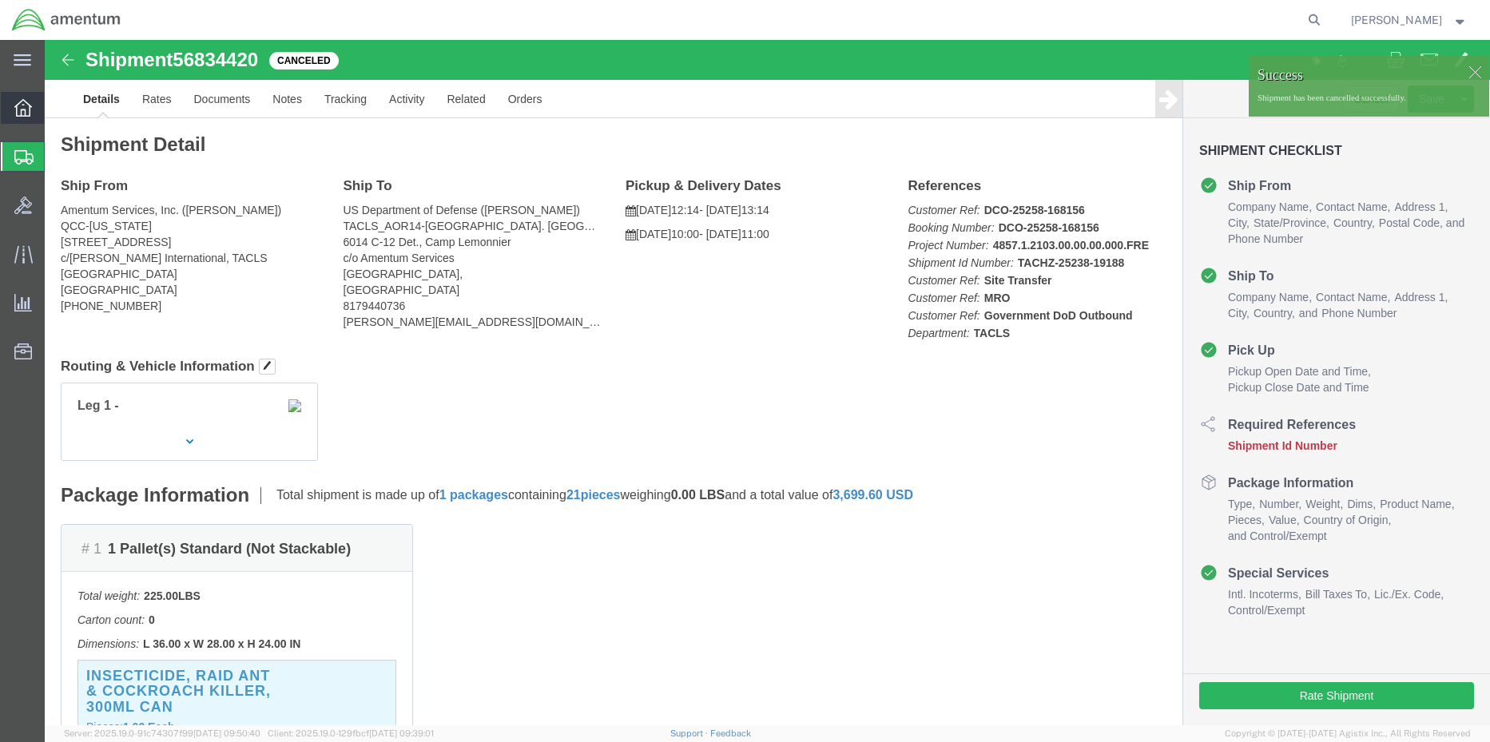
click at [19, 105] on icon at bounding box center [23, 108] width 18 height 18
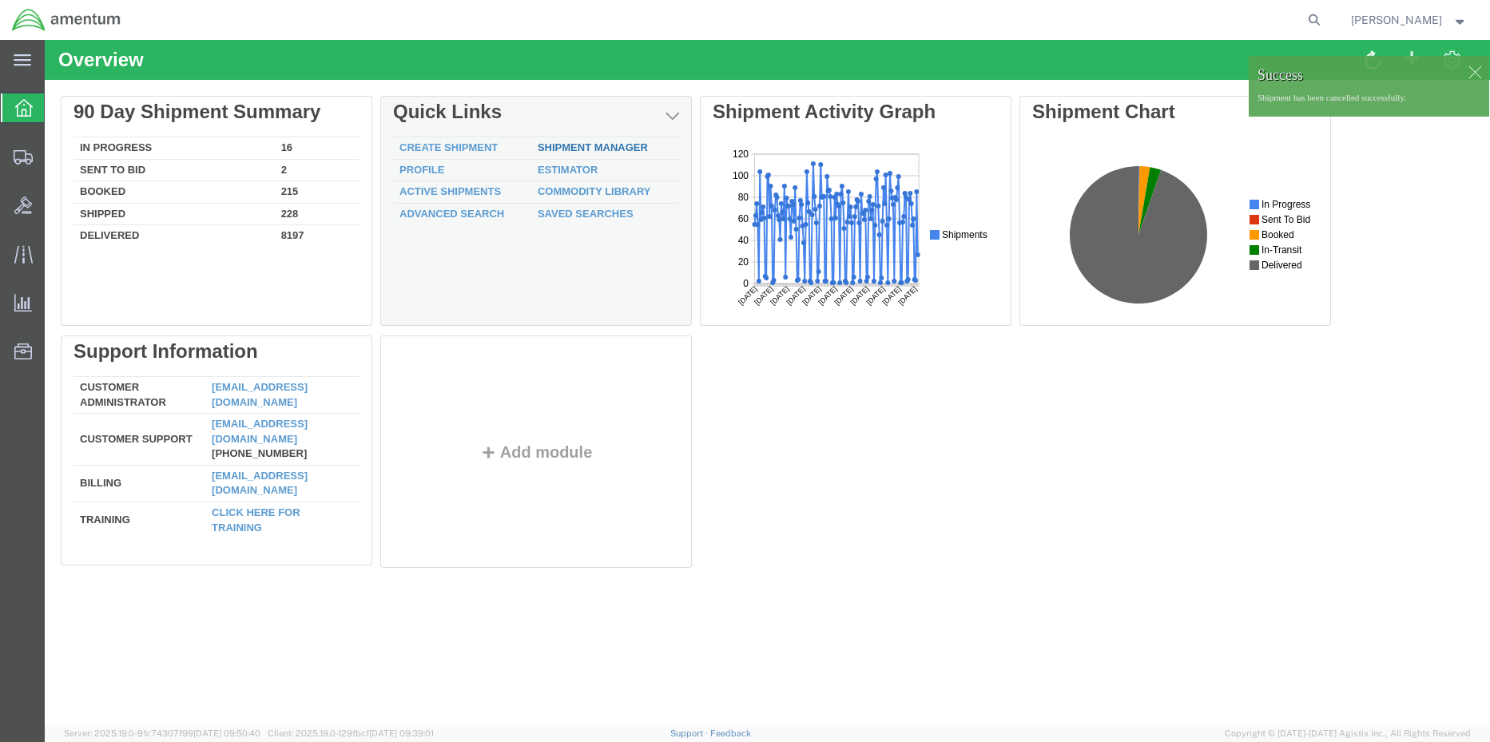
click at [602, 150] on link "Shipment Manager" at bounding box center [593, 147] width 110 height 12
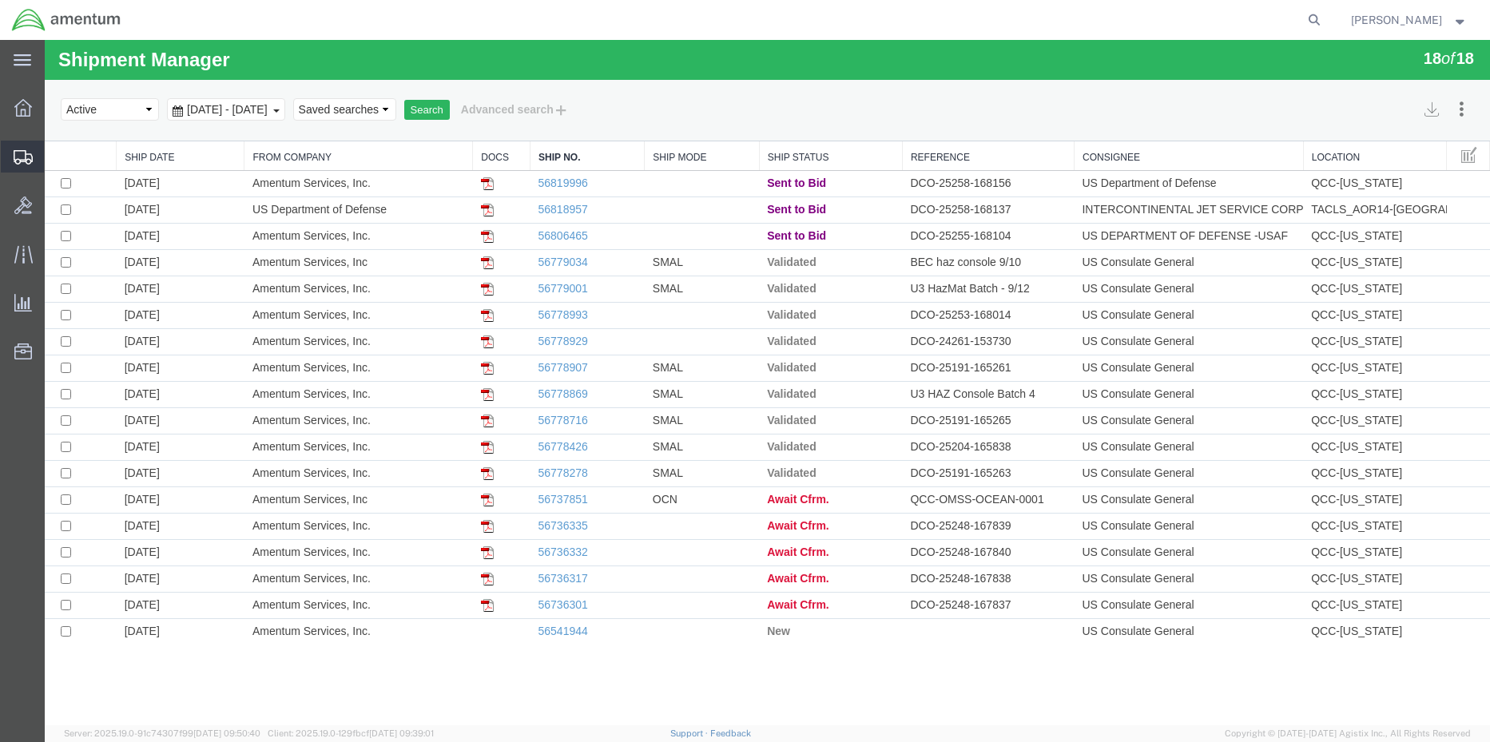
click at [0, 0] on span "Shipment Manager" at bounding box center [0, 0] width 0 height 0
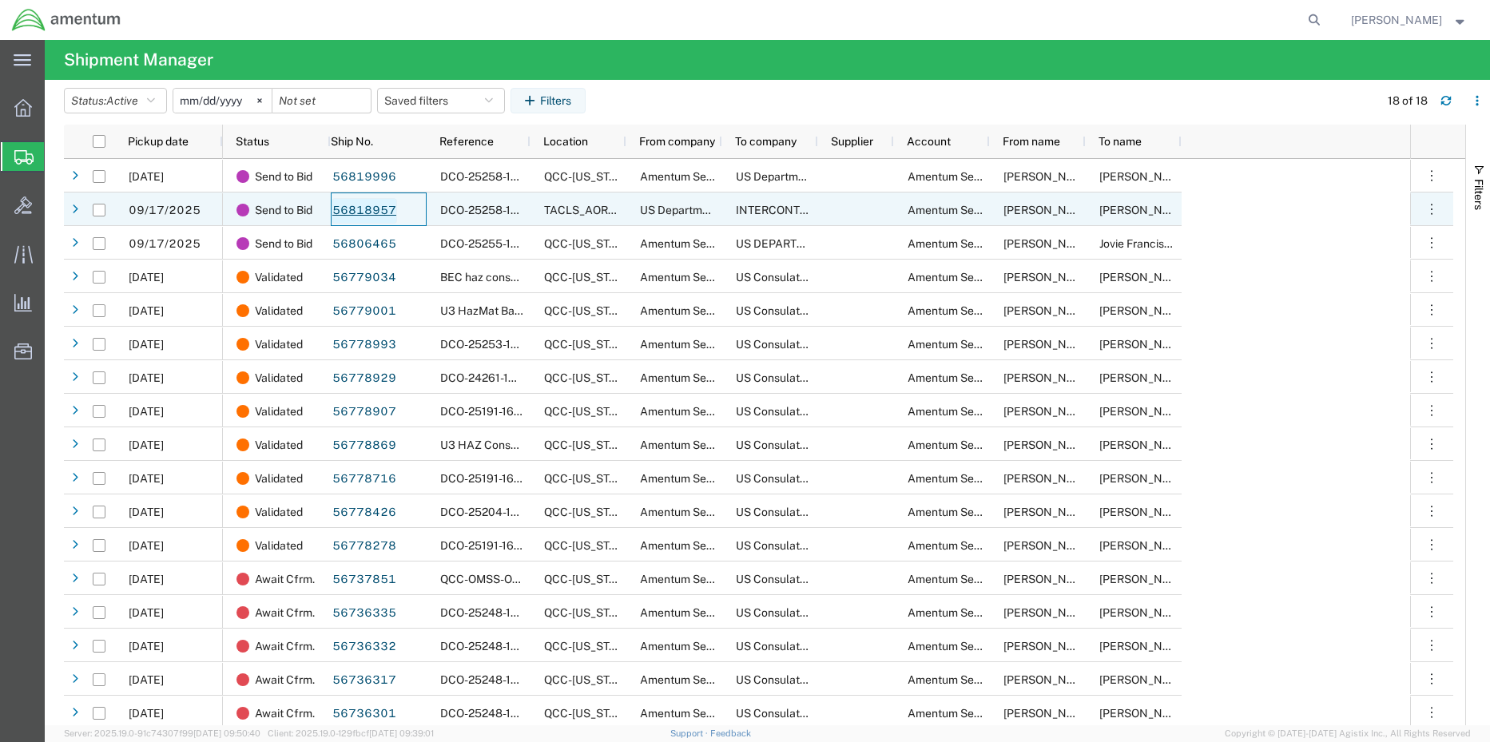
click at [351, 212] on link "56818957" at bounding box center [363, 211] width 65 height 26
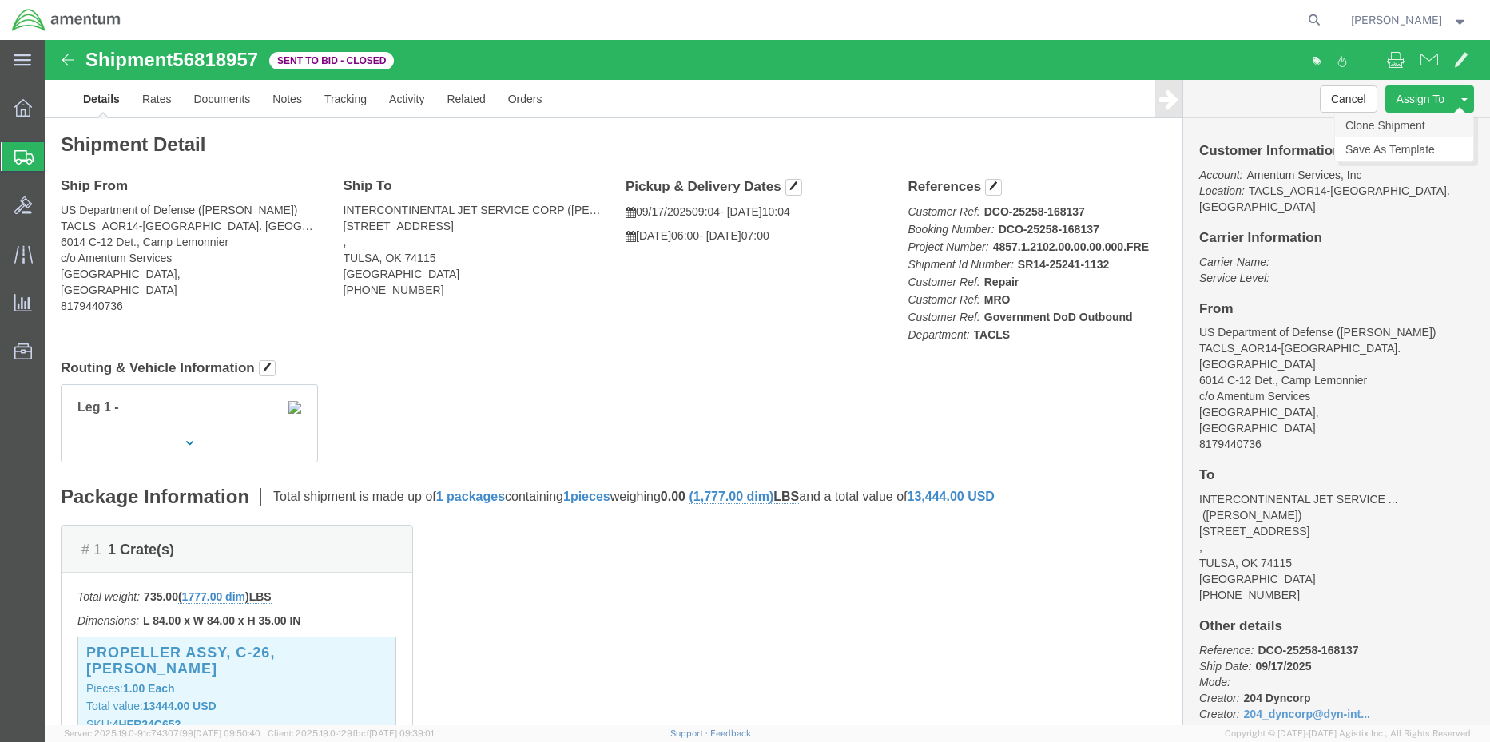
click link "Clone Shipment"
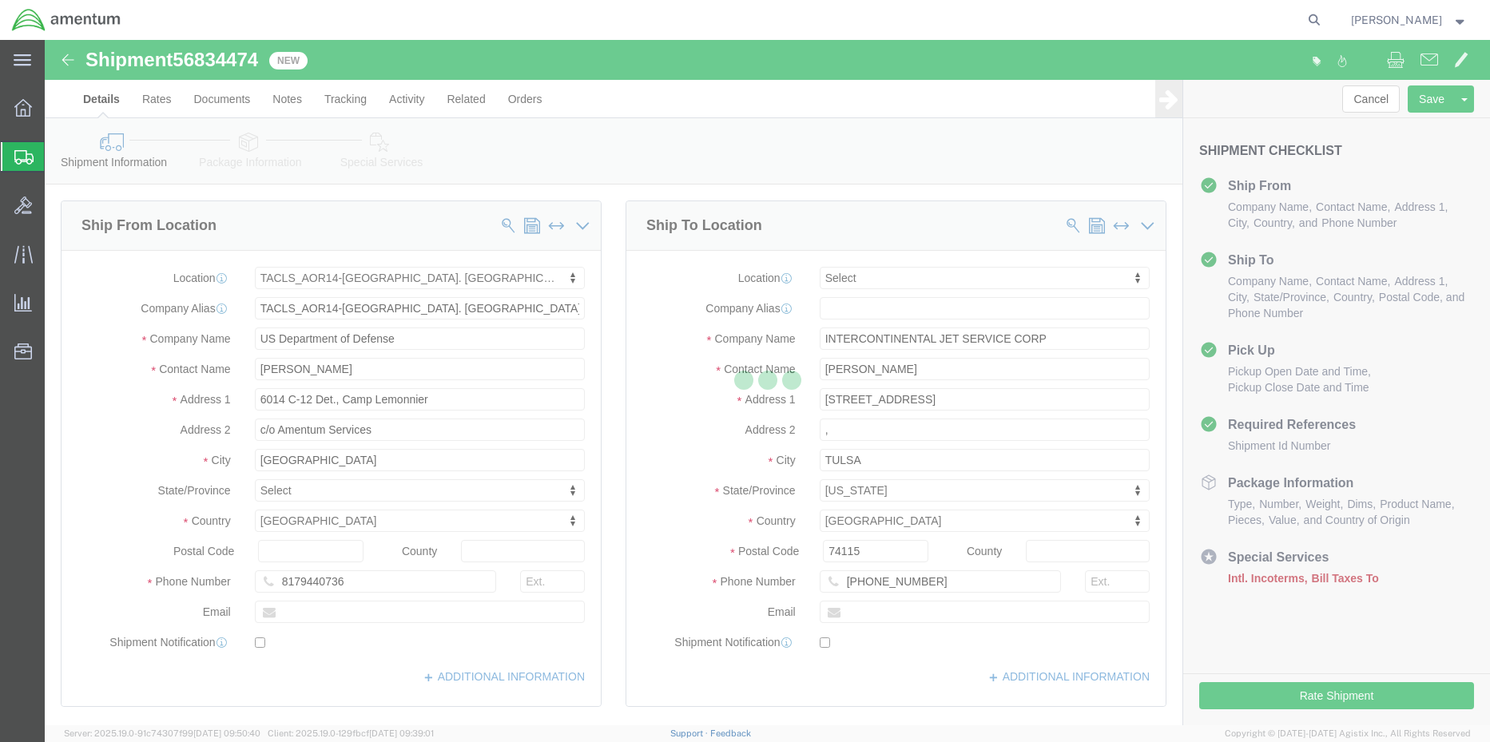
select select "42739"
select select
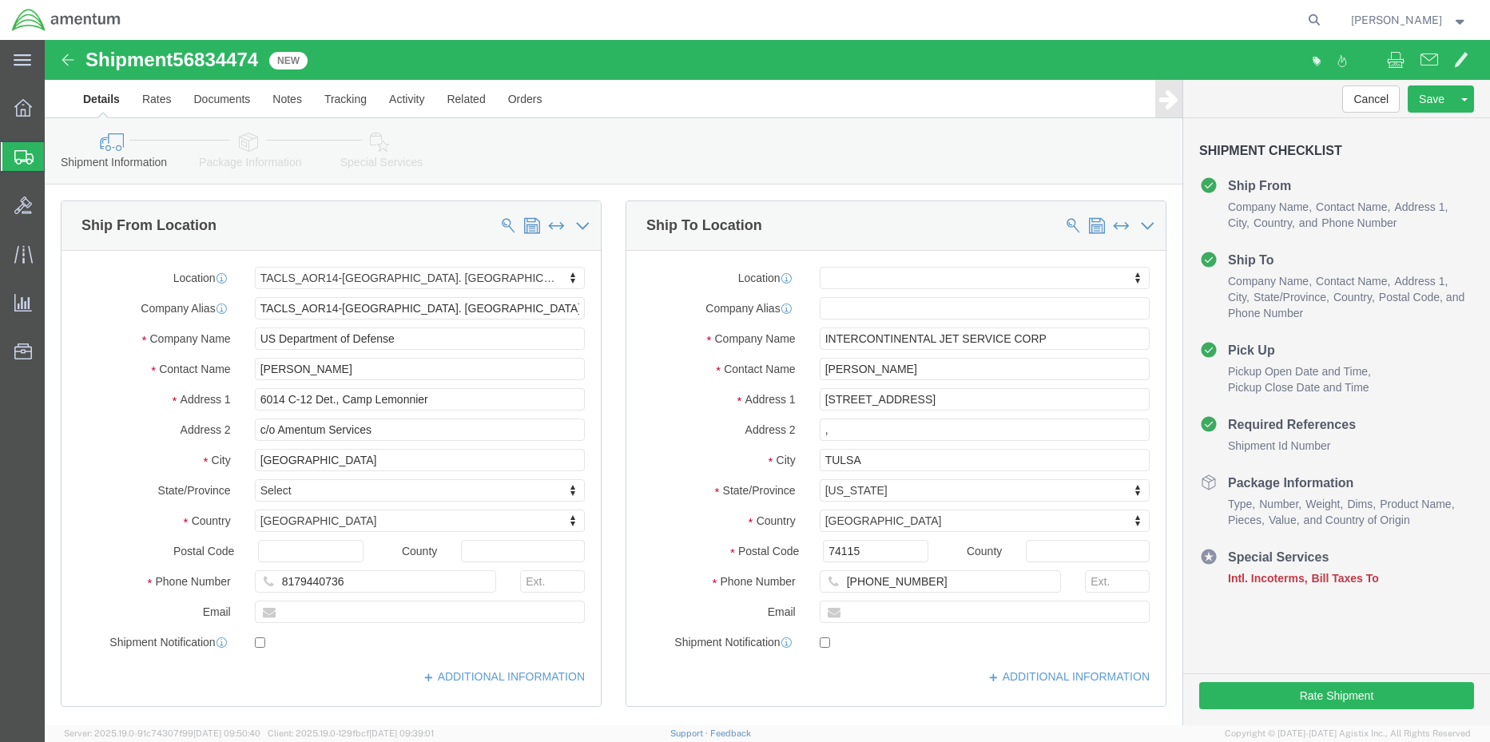
click icon
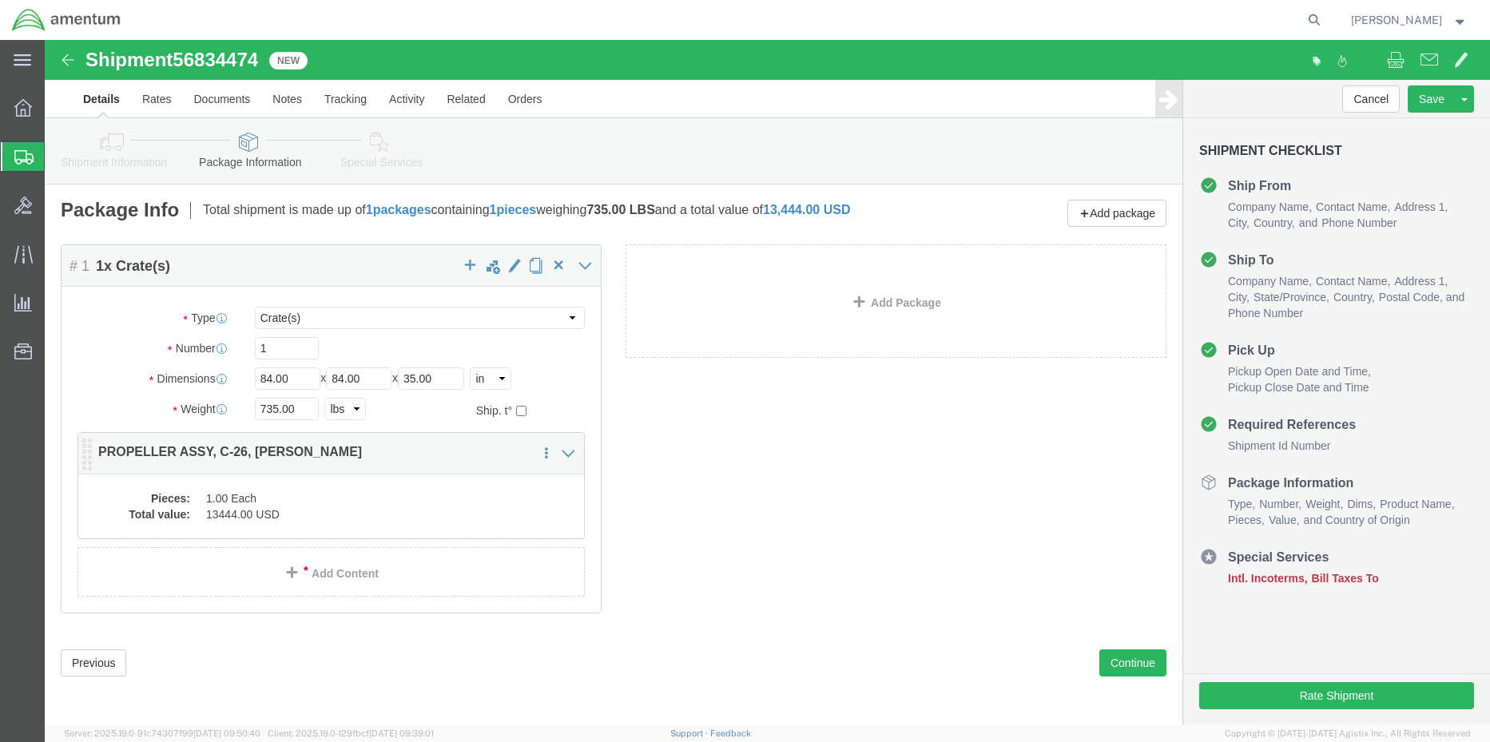
scroll to position [12, 0]
click icon
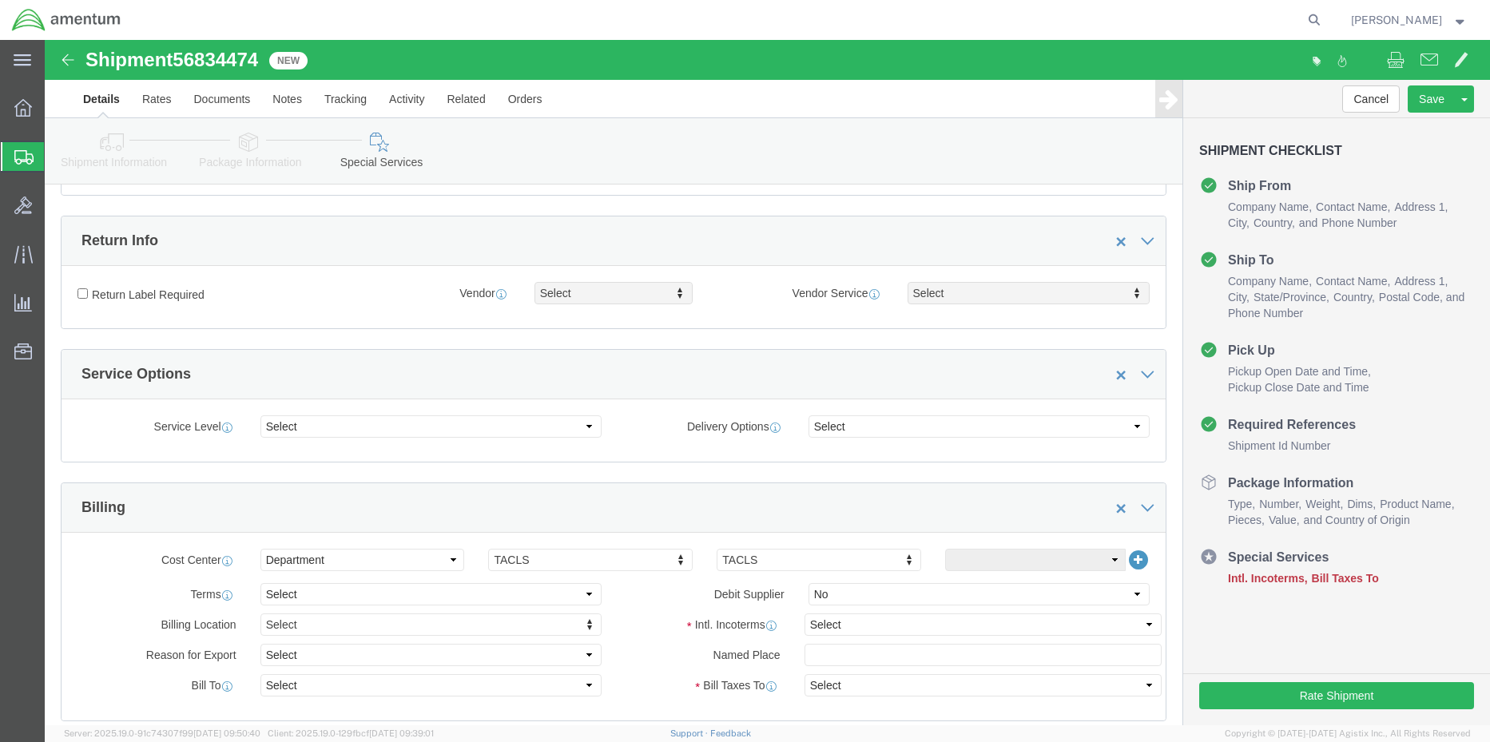
scroll to position [811, 0]
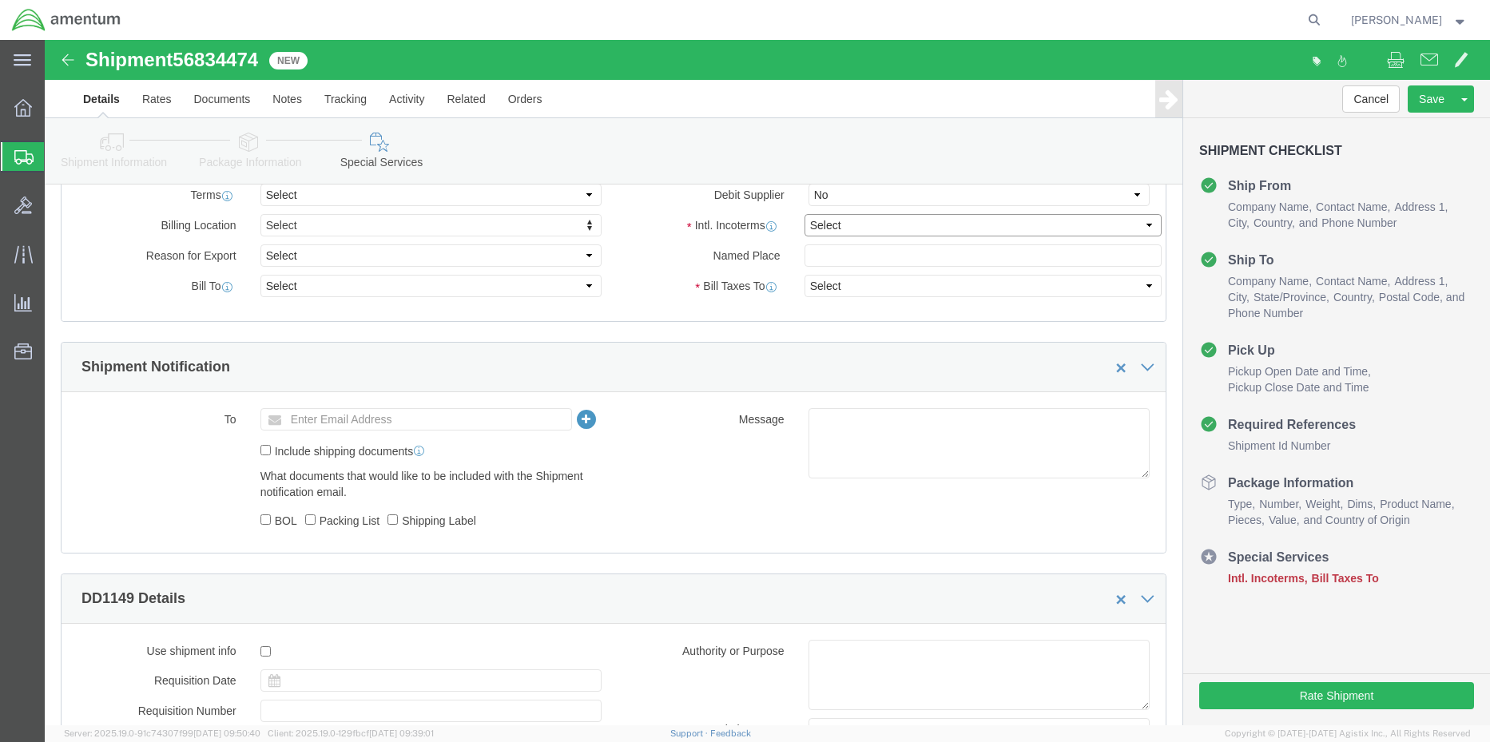
click select "Select Carriage Insurance Paid Carriage Paid To Cost and Freight Cost Insurance…"
select select "DDP"
click select "Select Carriage Insurance Paid Carriage Paid To Cost and Freight Cost Insurance…"
select select "SHIP"
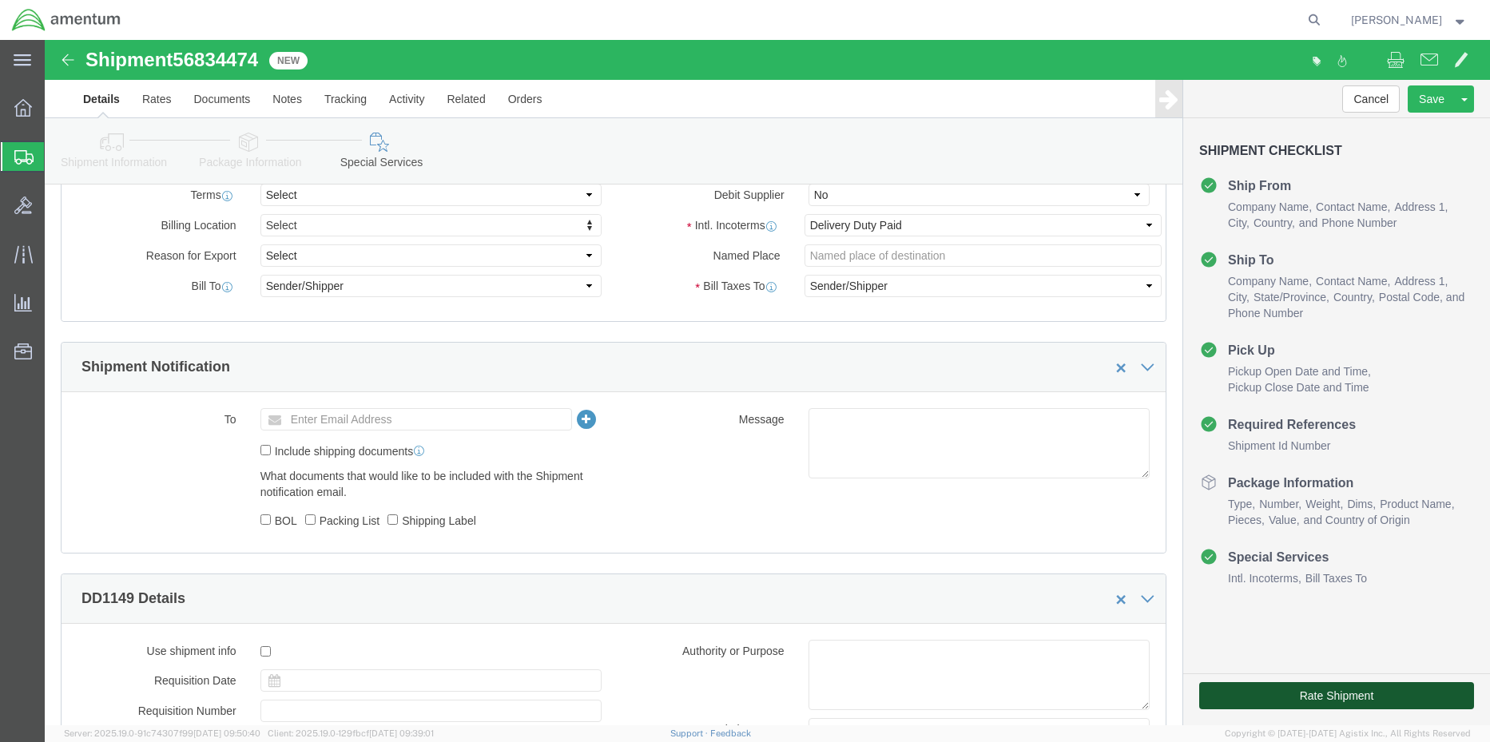
click button "Rate Shipment"
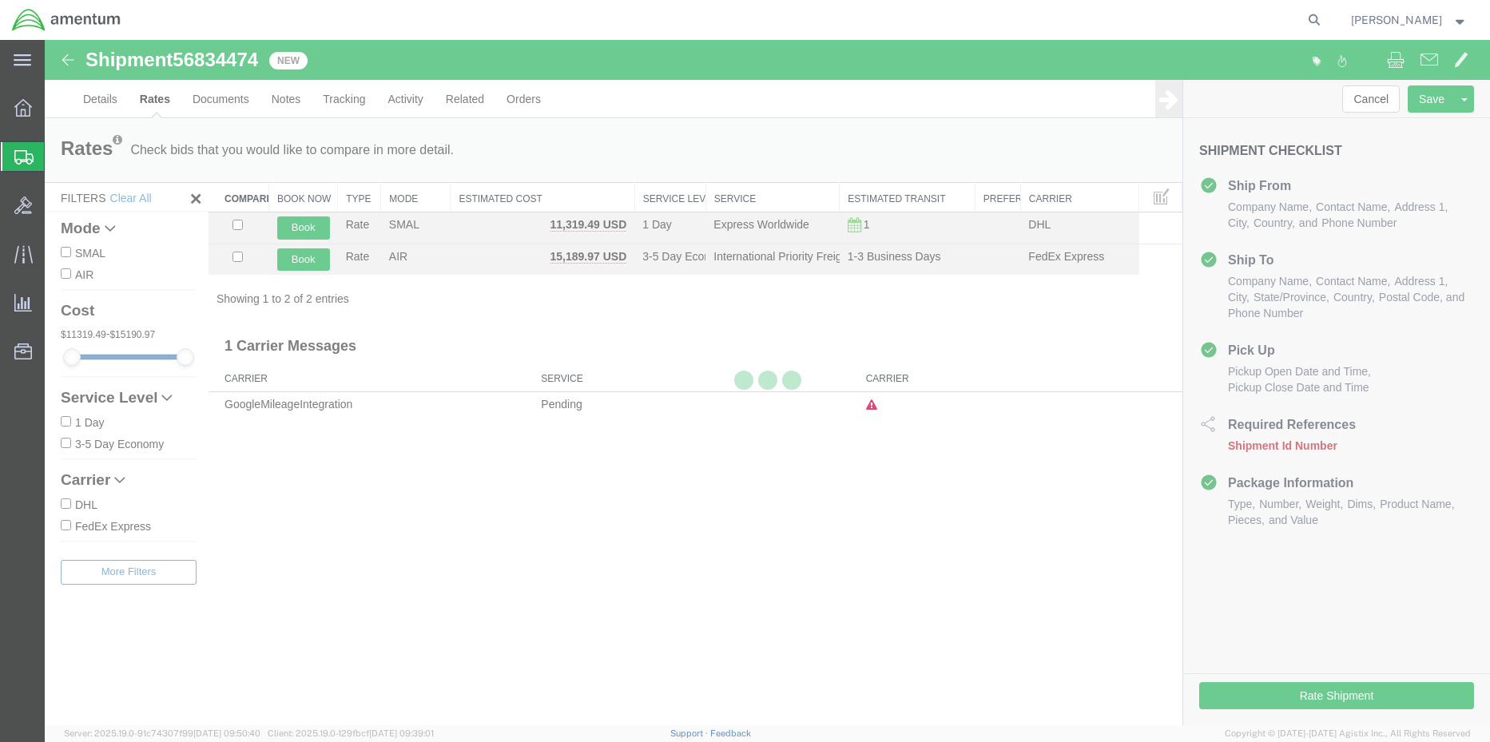
scroll to position [0, 0]
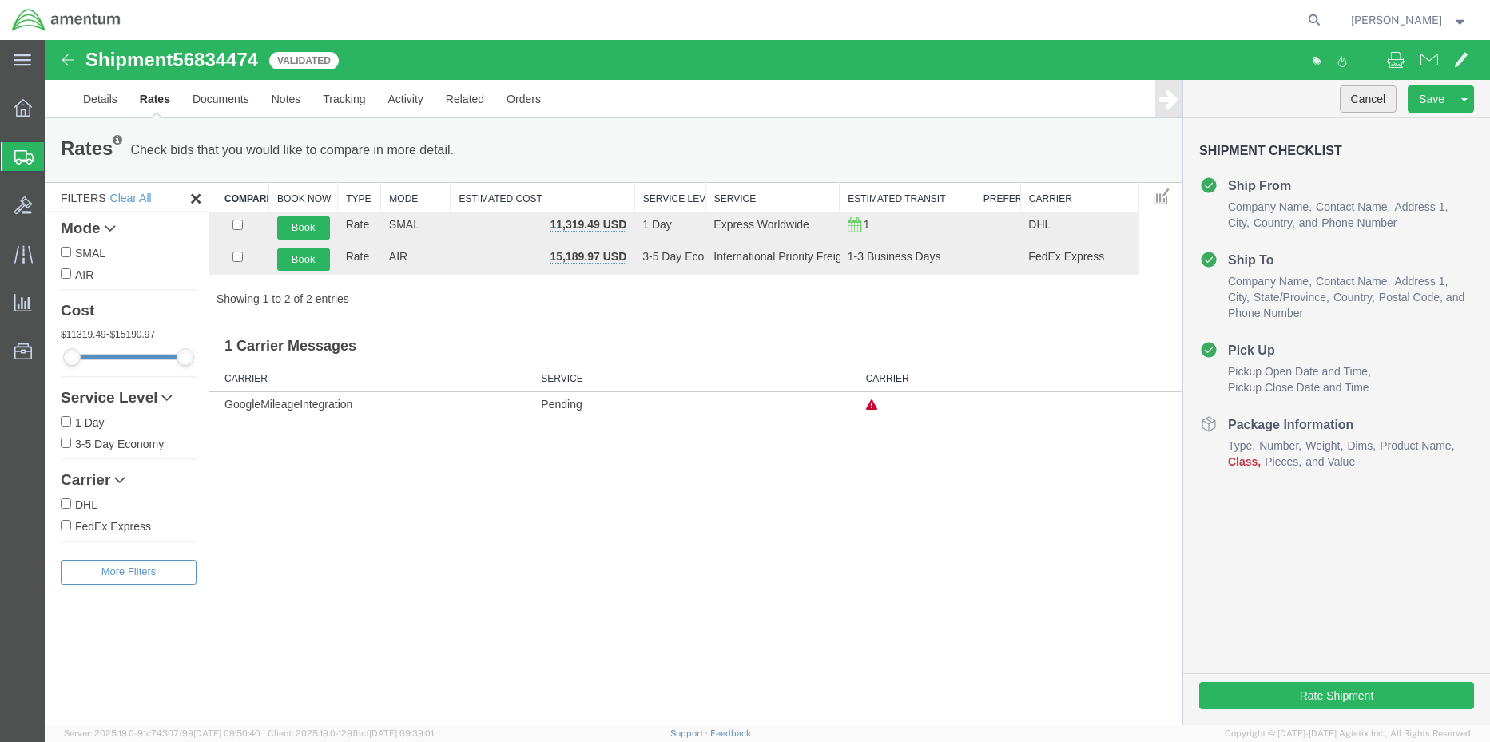
click at [1379, 97] on button "Cancel" at bounding box center [1368, 98] width 58 height 27
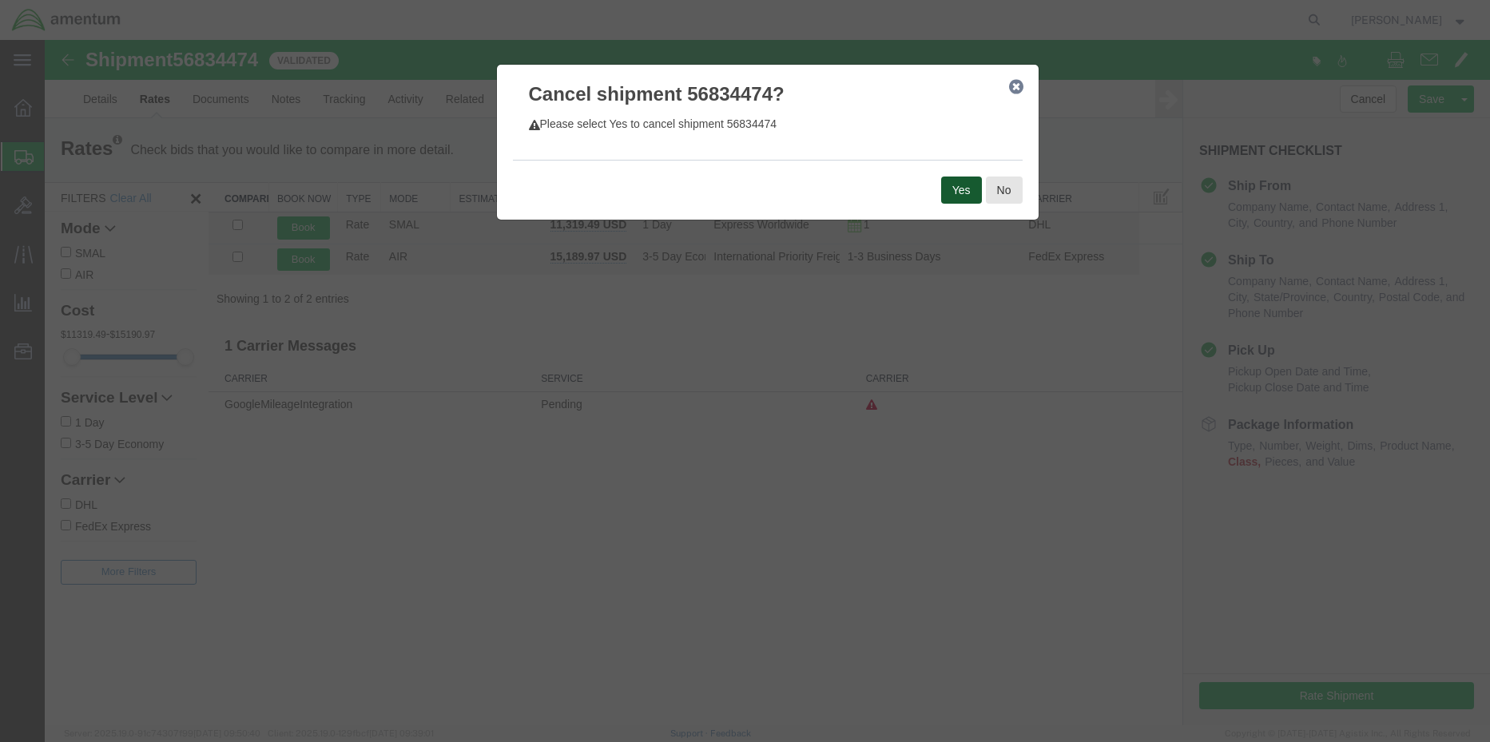
click at [959, 191] on button "Yes" at bounding box center [961, 190] width 41 height 27
